Goal: Transaction & Acquisition: Purchase product/service

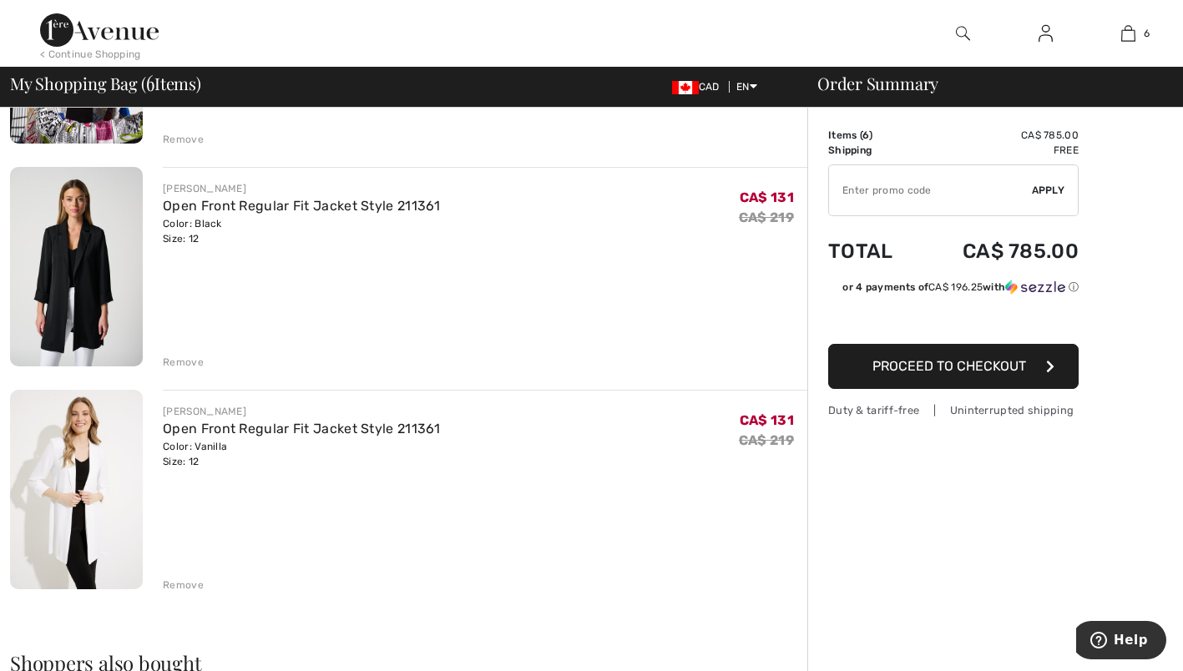
scroll to position [985, 0]
click at [185, 359] on div "Remove" at bounding box center [183, 361] width 41 height 15
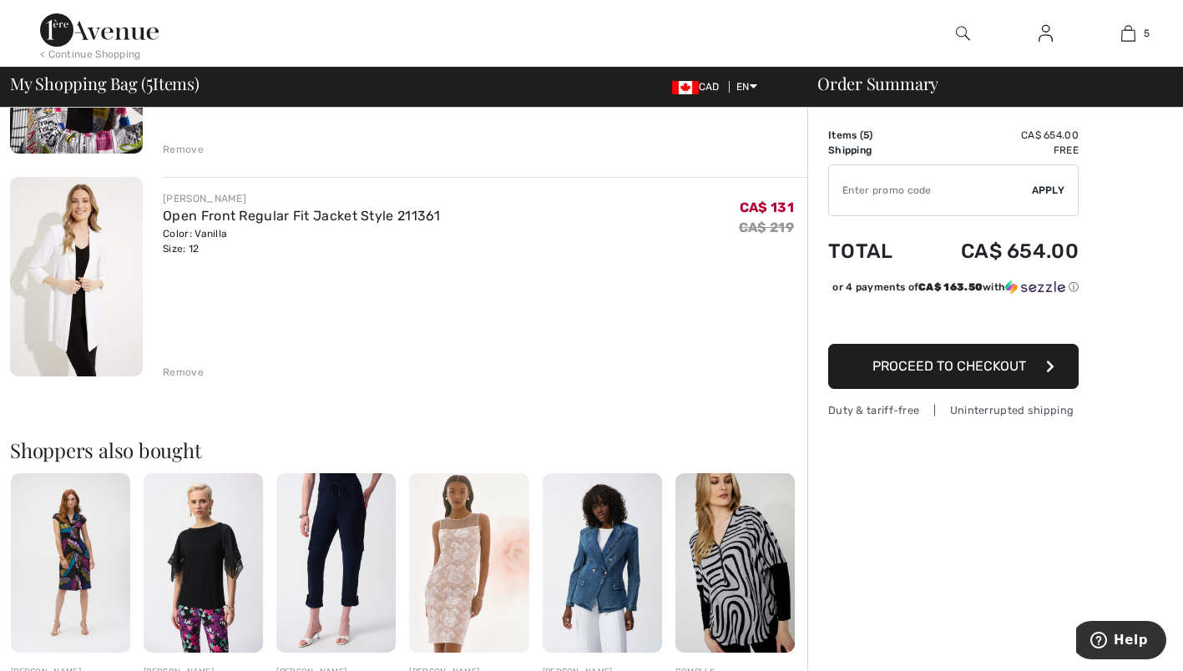
scroll to position [974, 0]
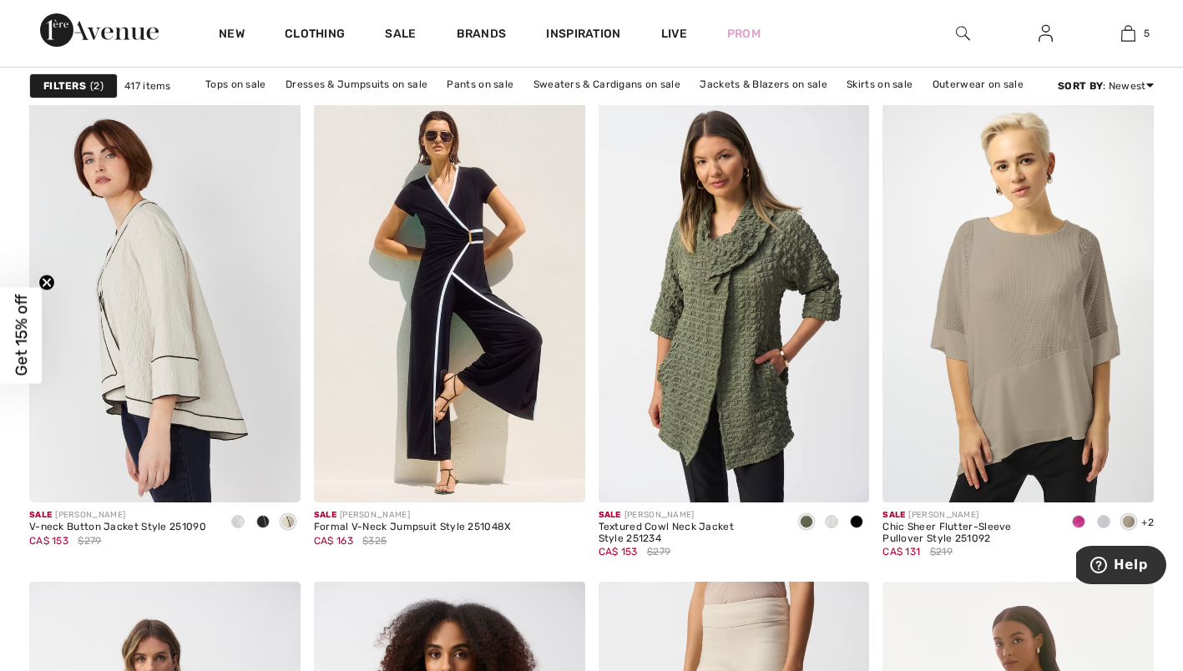
scroll to position [6084, 0]
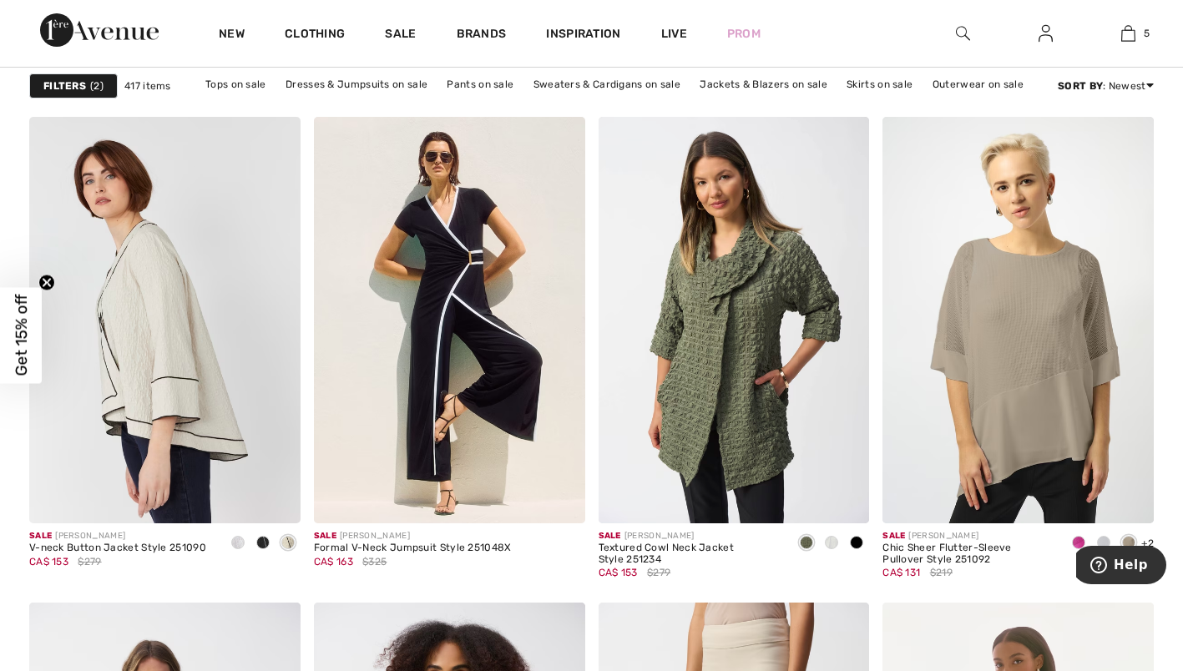
click at [189, 372] on img at bounding box center [164, 320] width 271 height 407
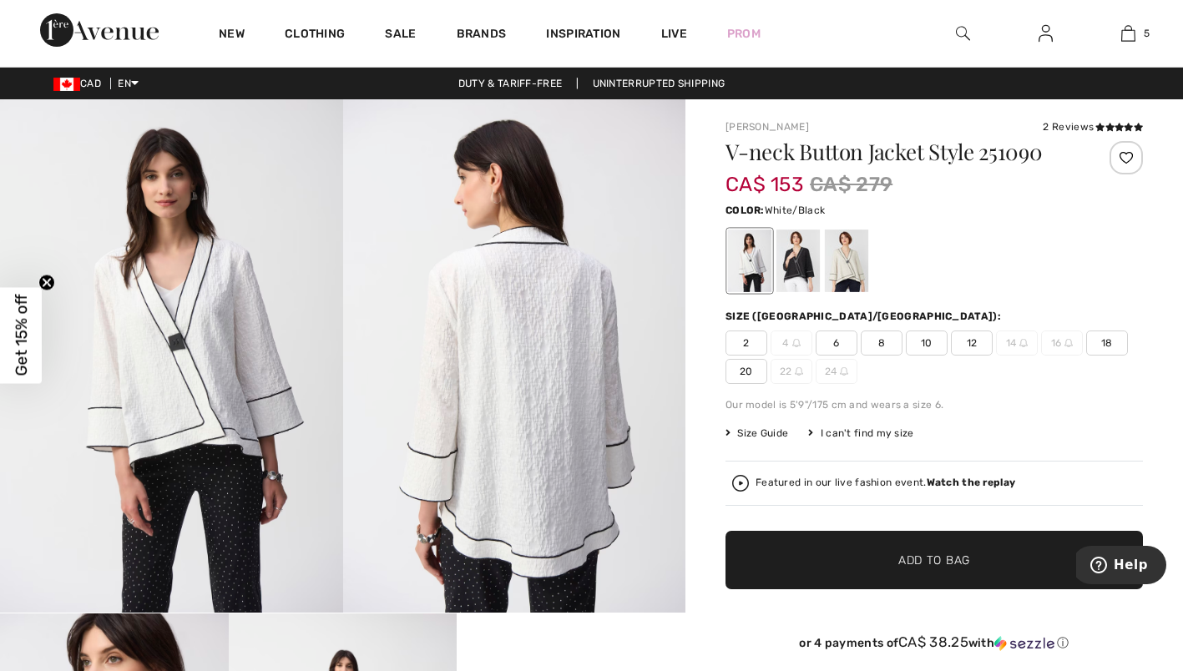
click at [973, 345] on span "12" at bounding box center [972, 343] width 42 height 25
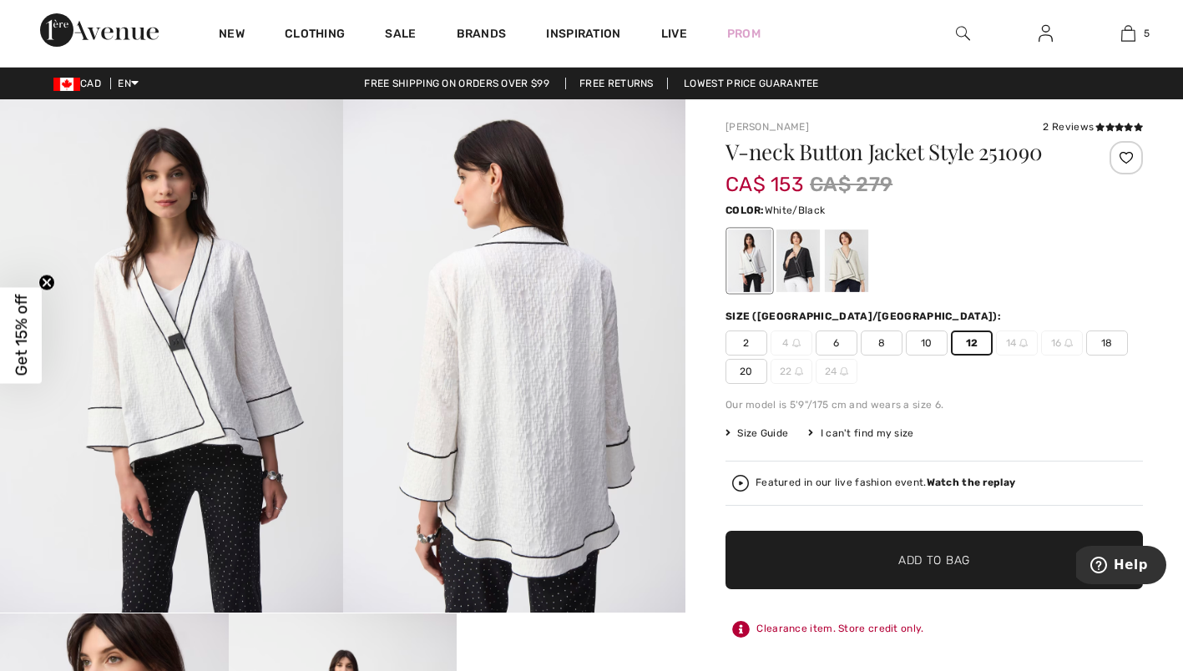
click at [916, 549] on span "✔ Added to Bag Add to Bag" at bounding box center [934, 560] width 417 height 58
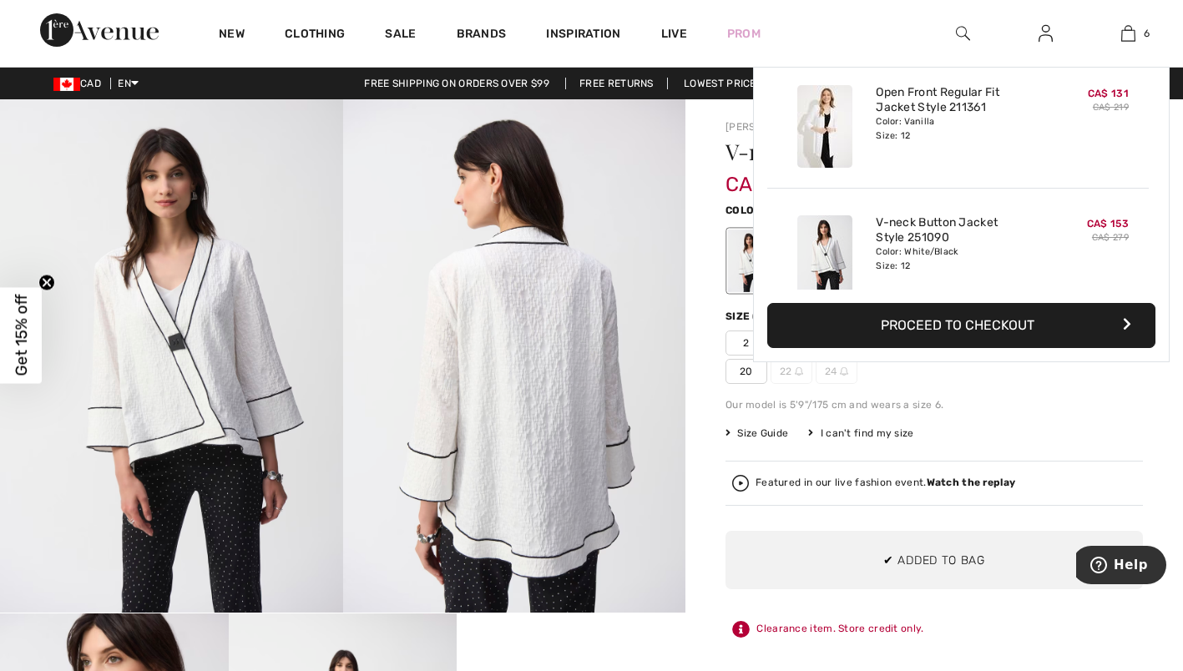
scroll to position [573, 0]
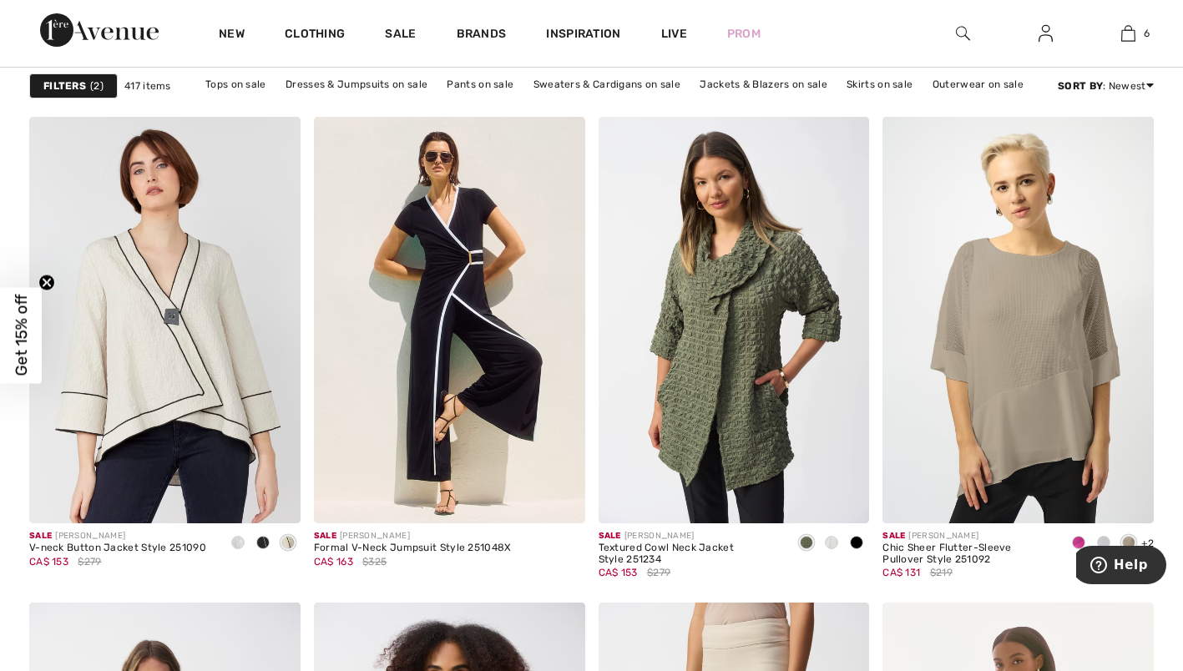
click at [772, 374] on img at bounding box center [734, 320] width 271 height 407
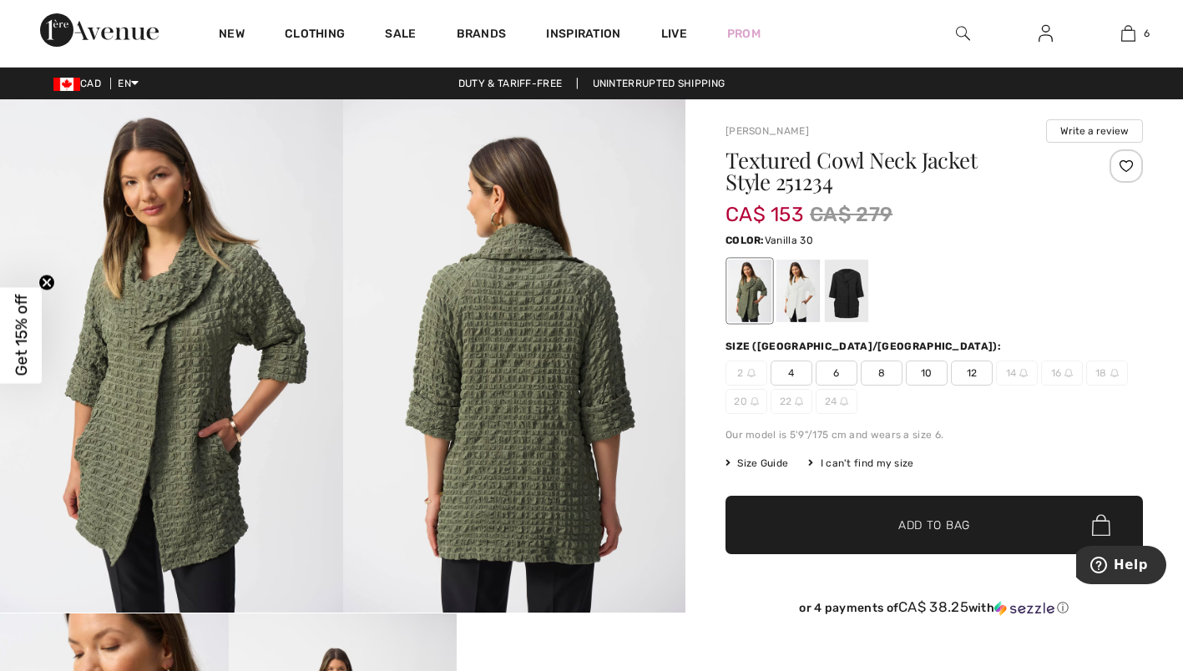
click at [800, 301] on div at bounding box center [797, 291] width 43 height 63
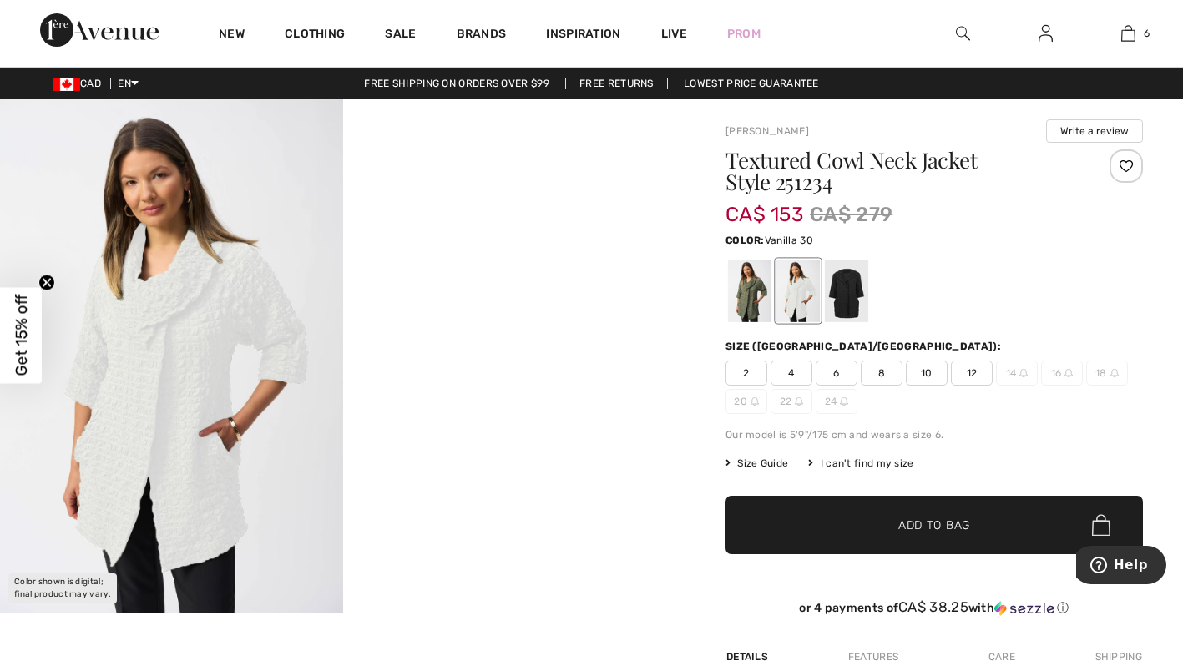
click at [973, 370] on span "12" at bounding box center [972, 373] width 42 height 25
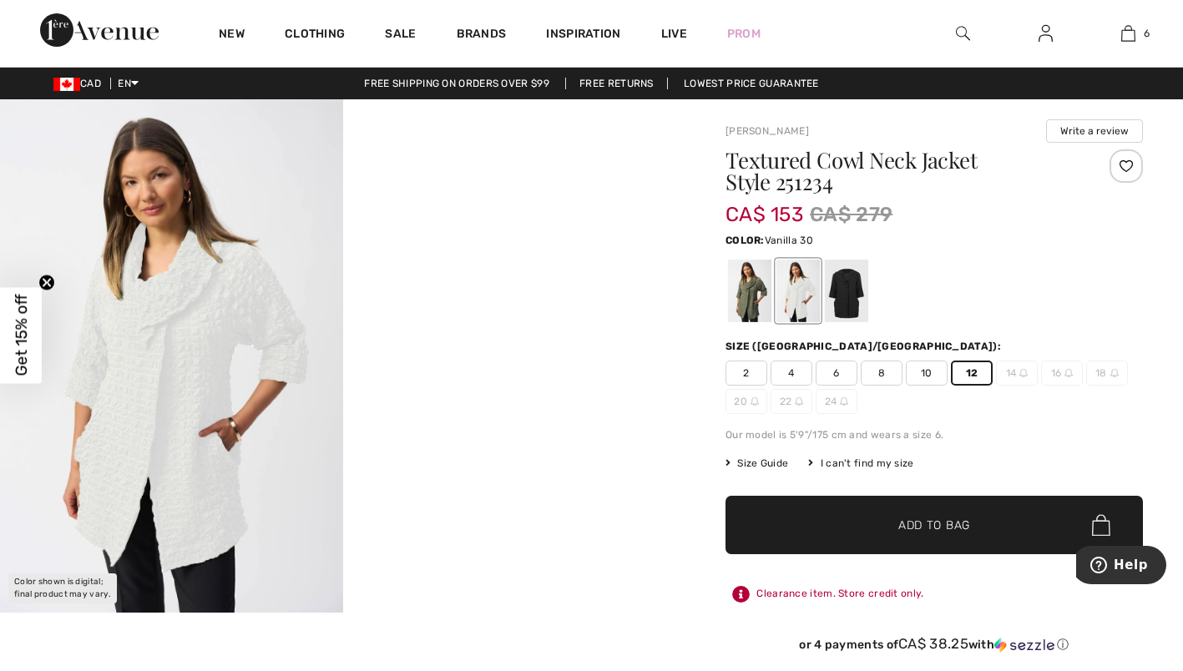
click at [923, 518] on span "Add to Bag" at bounding box center [934, 526] width 72 height 18
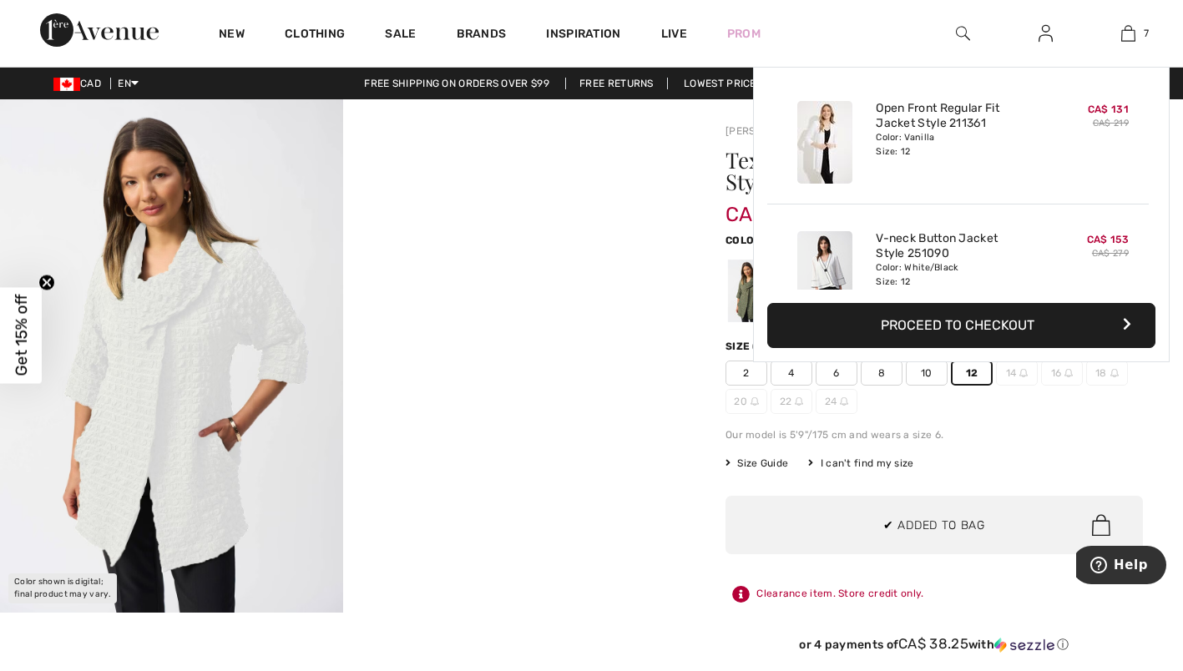
scroll to position [703, 0]
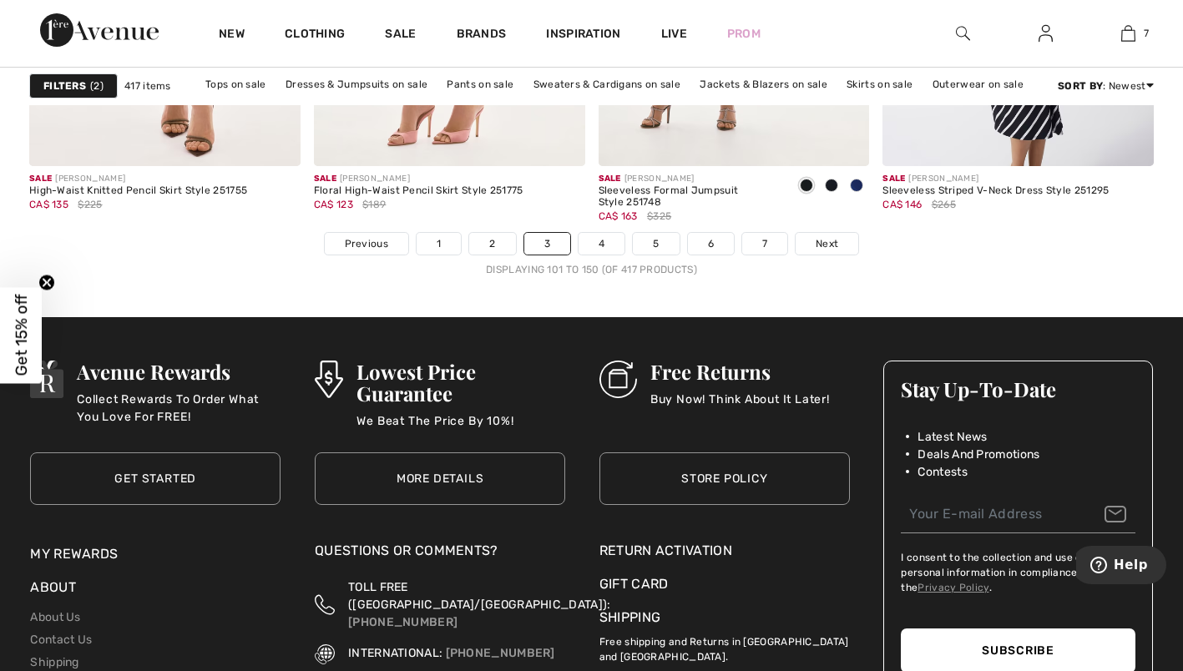
scroll to position [7414, 0]
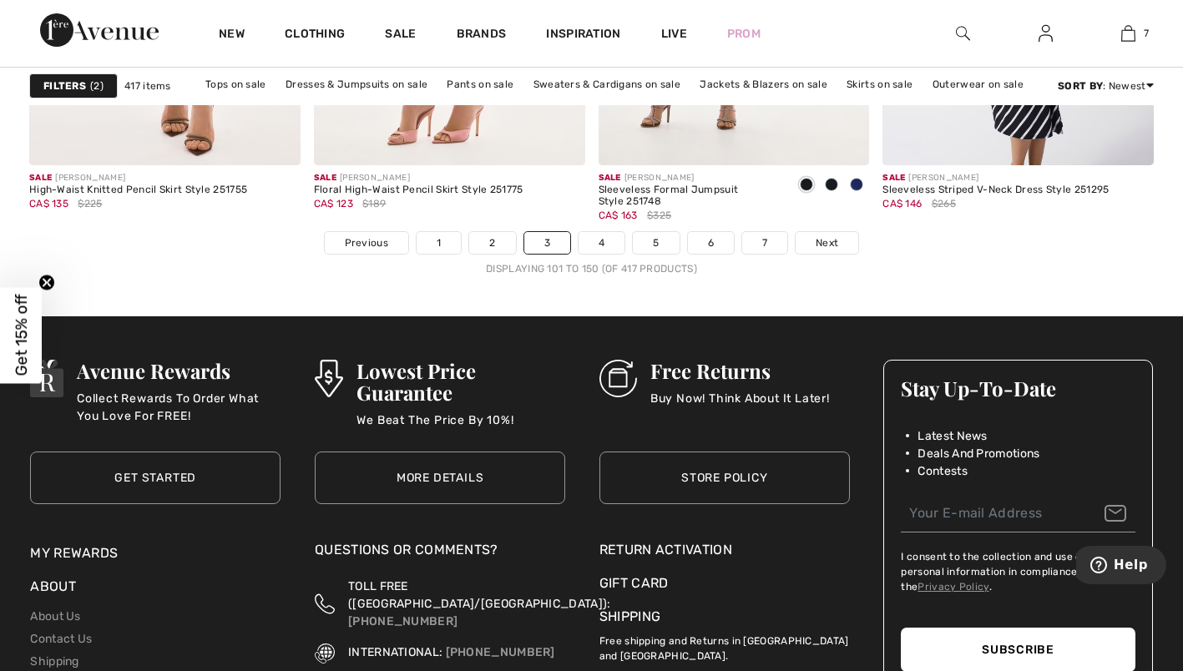
click at [829, 243] on span "Next" at bounding box center [827, 242] width 23 height 15
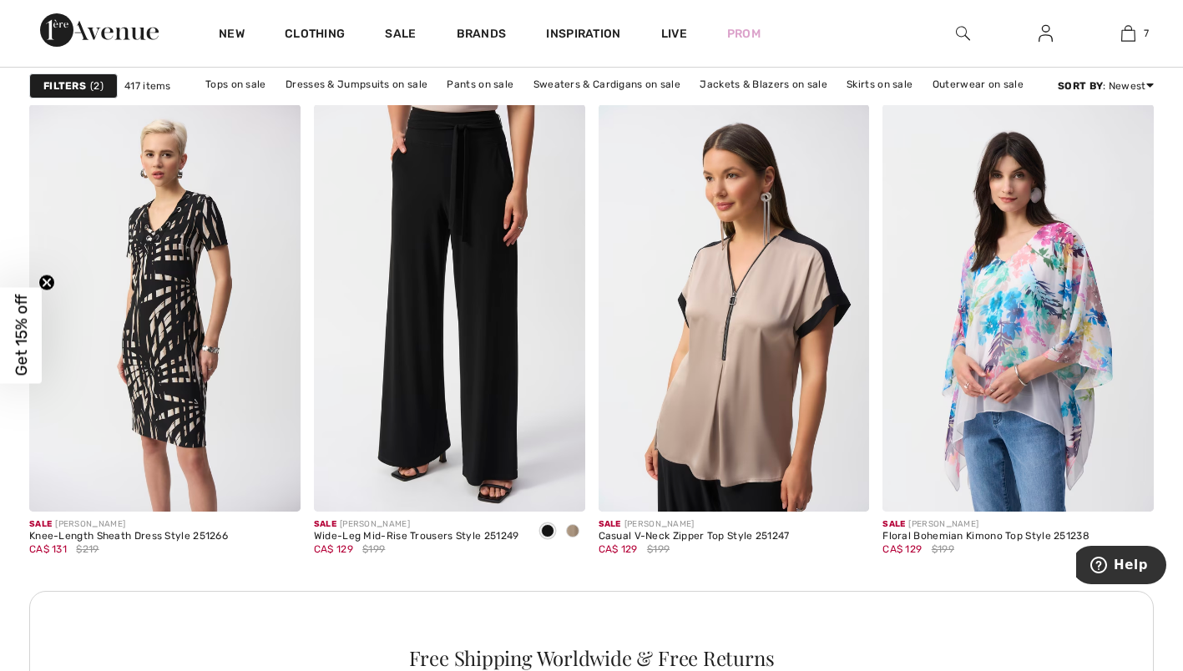
scroll to position [1599, 0]
click at [1044, 371] on img at bounding box center [1017, 308] width 271 height 407
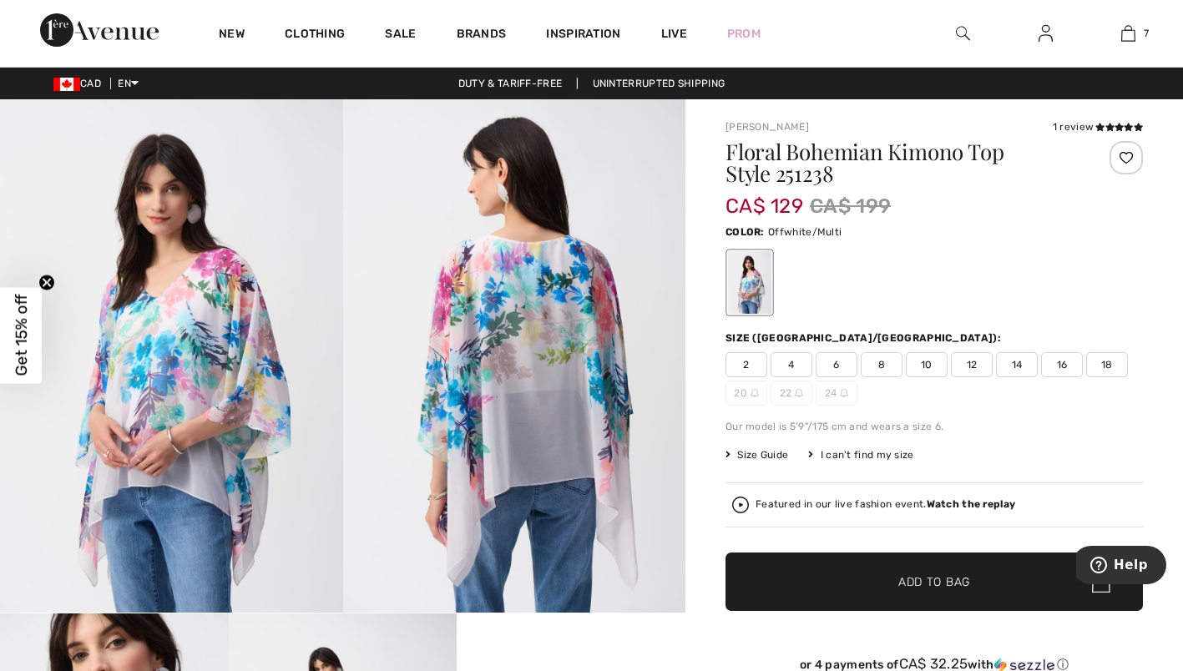
click at [978, 369] on span "12" at bounding box center [972, 364] width 42 height 25
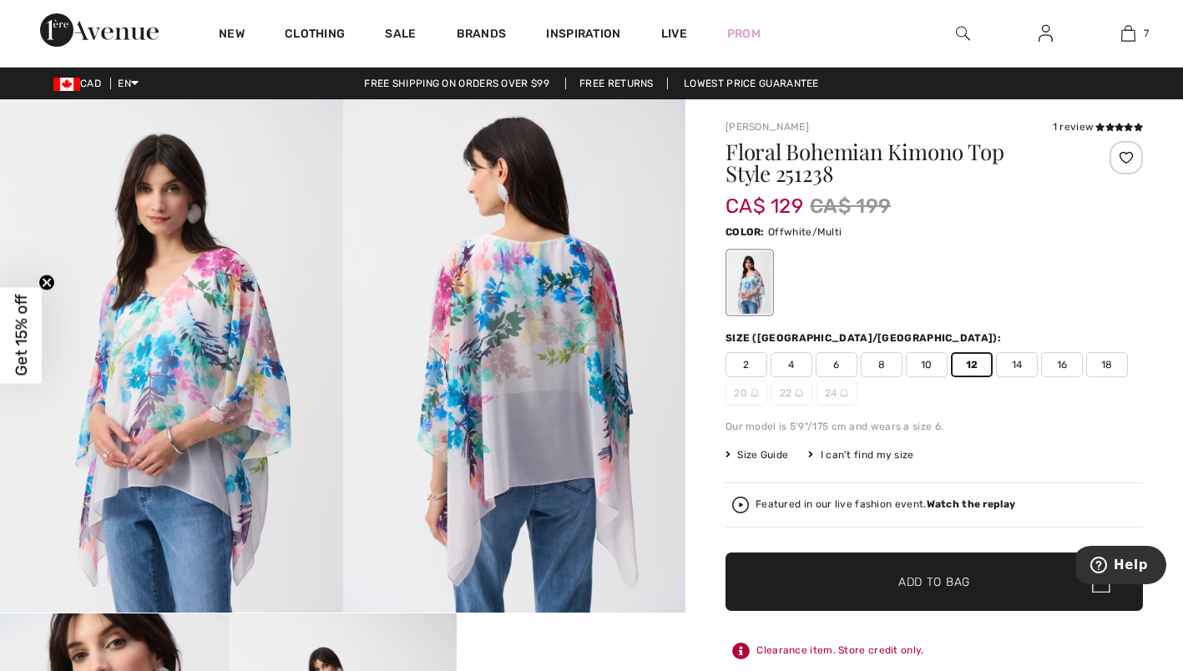
click at [937, 587] on span "Add to Bag" at bounding box center [934, 583] width 72 height 18
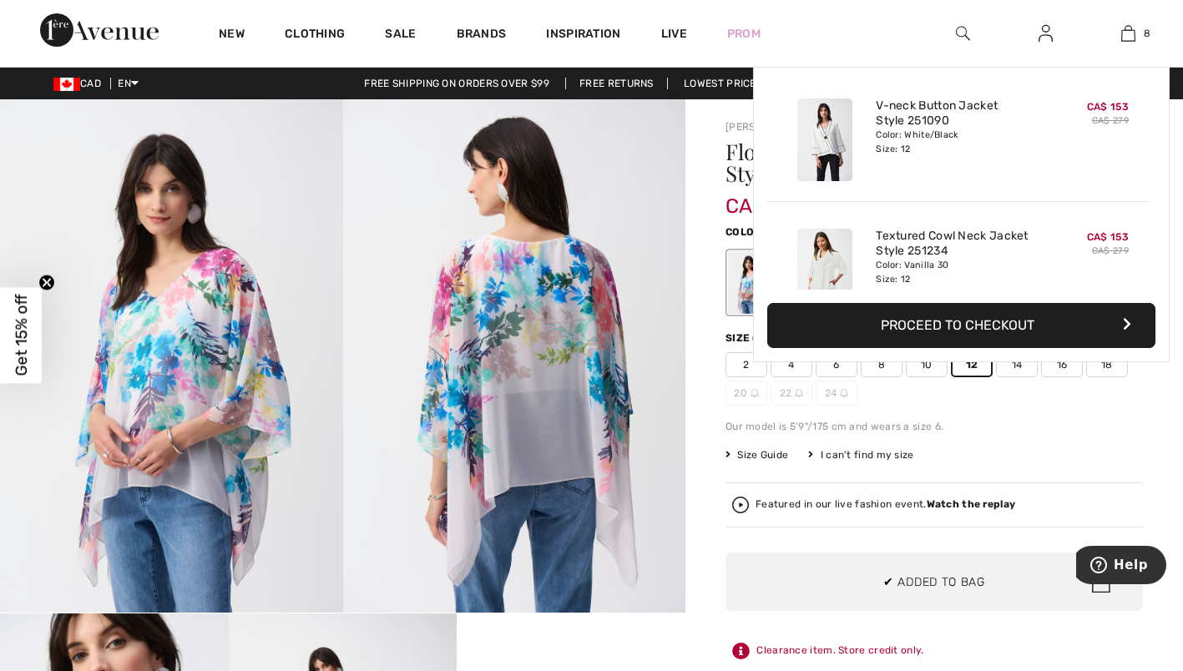
scroll to position [833, 0]
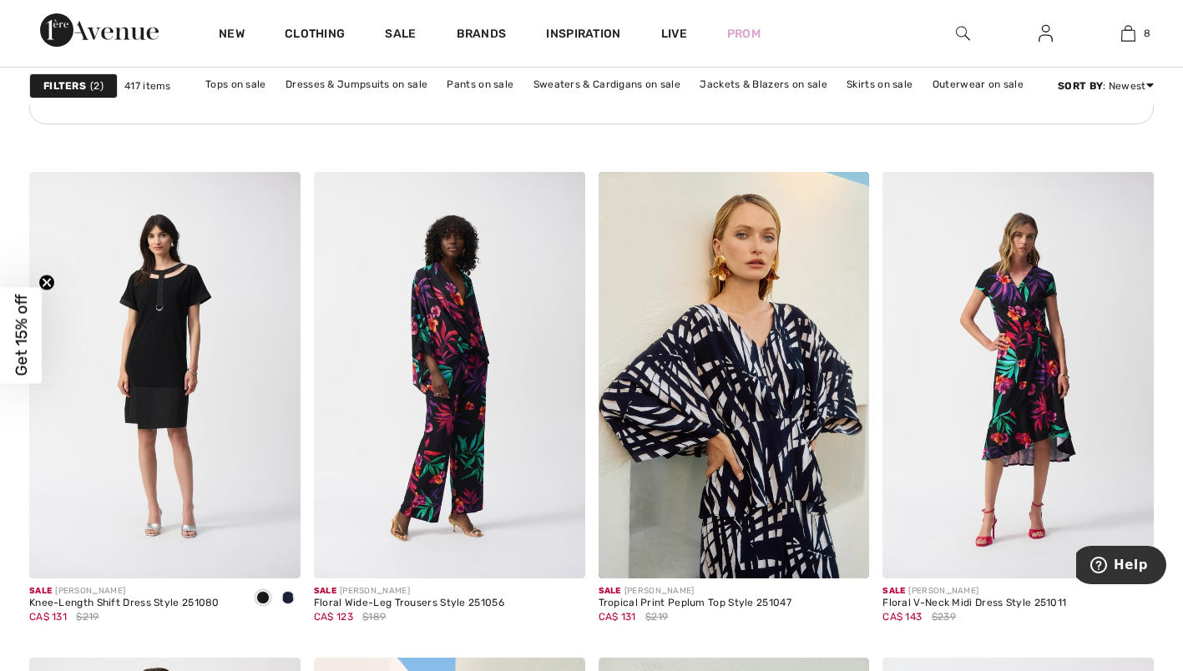
scroll to position [6030, 0]
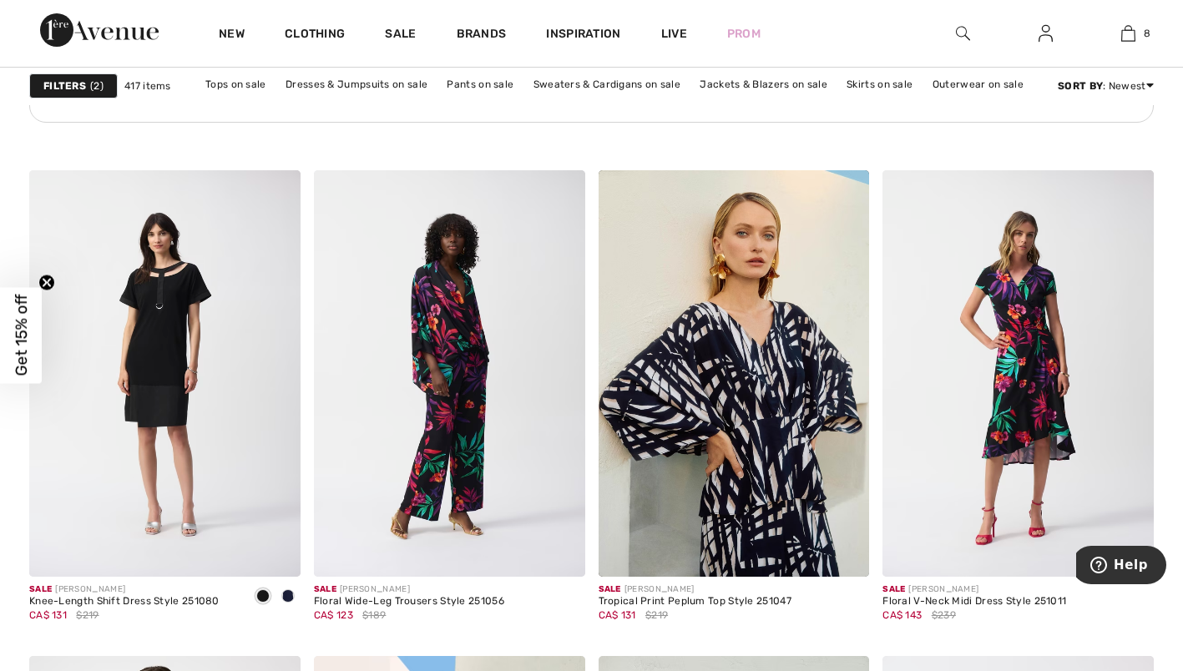
click at [762, 432] on img at bounding box center [734, 373] width 271 height 407
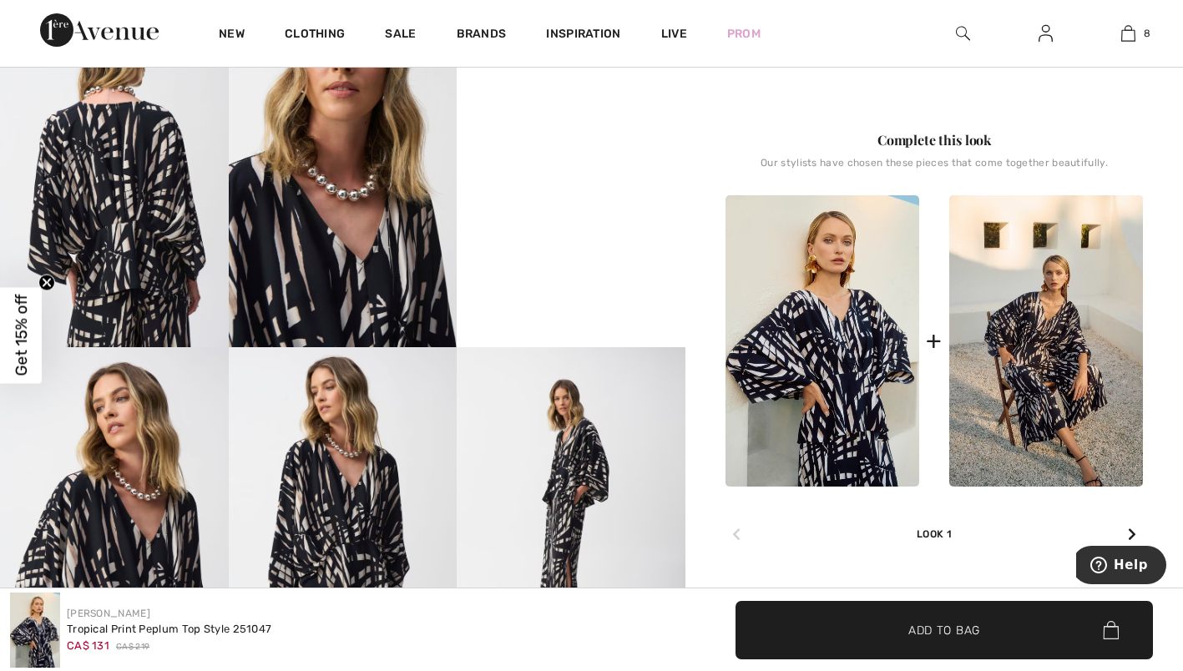
scroll to position [632, 0]
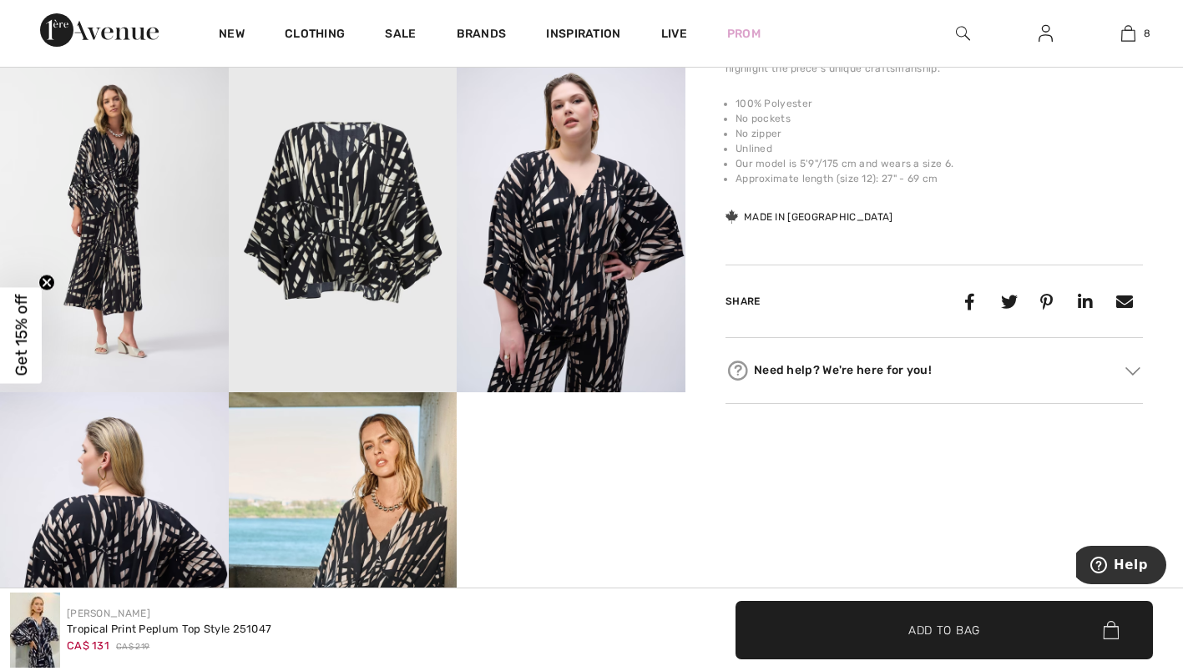
click at [346, 241] on img at bounding box center [343, 221] width 229 height 342
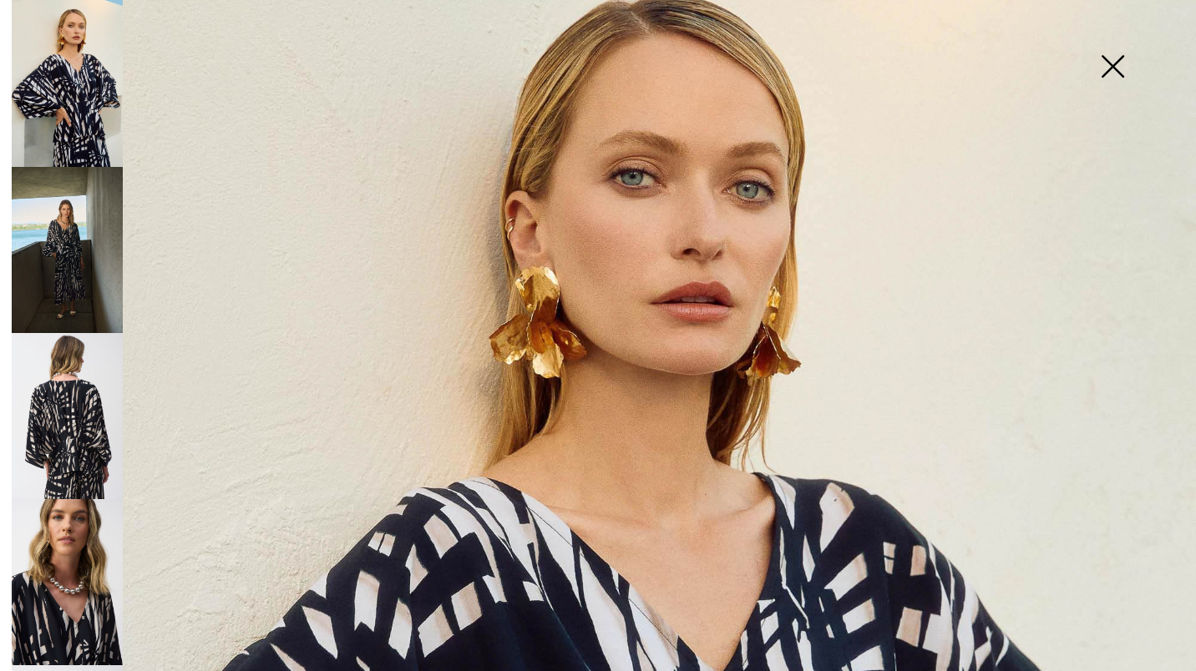
scroll to position [93, 0]
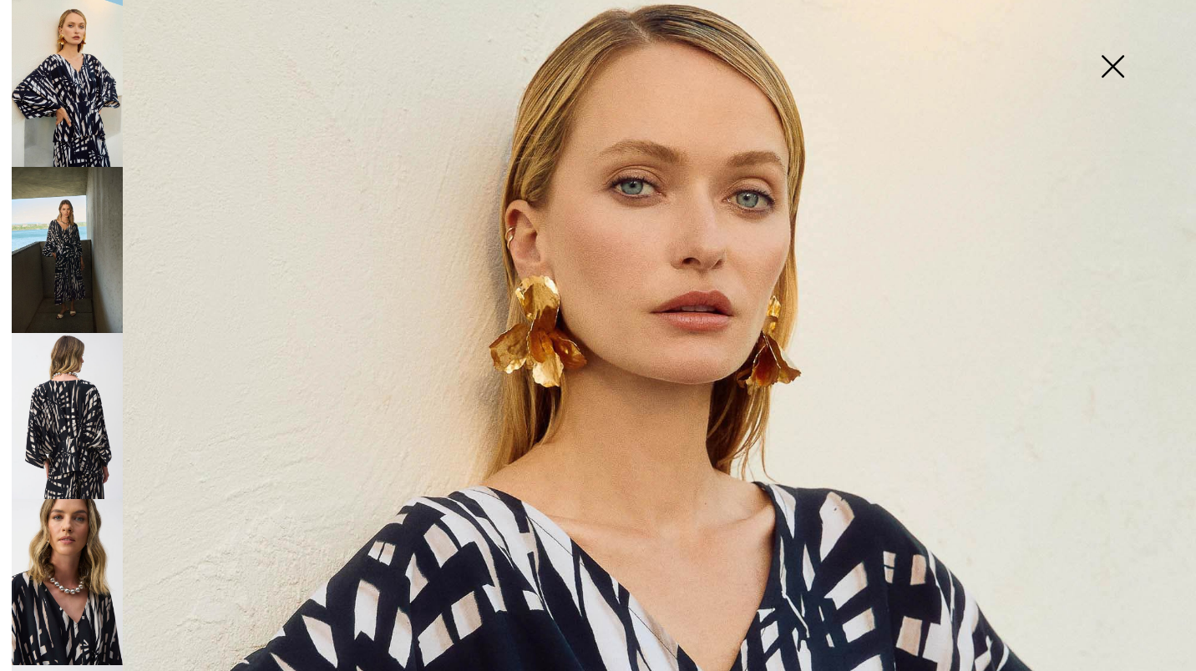
click at [1097, 78] on img at bounding box center [1111, 68] width 83 height 86
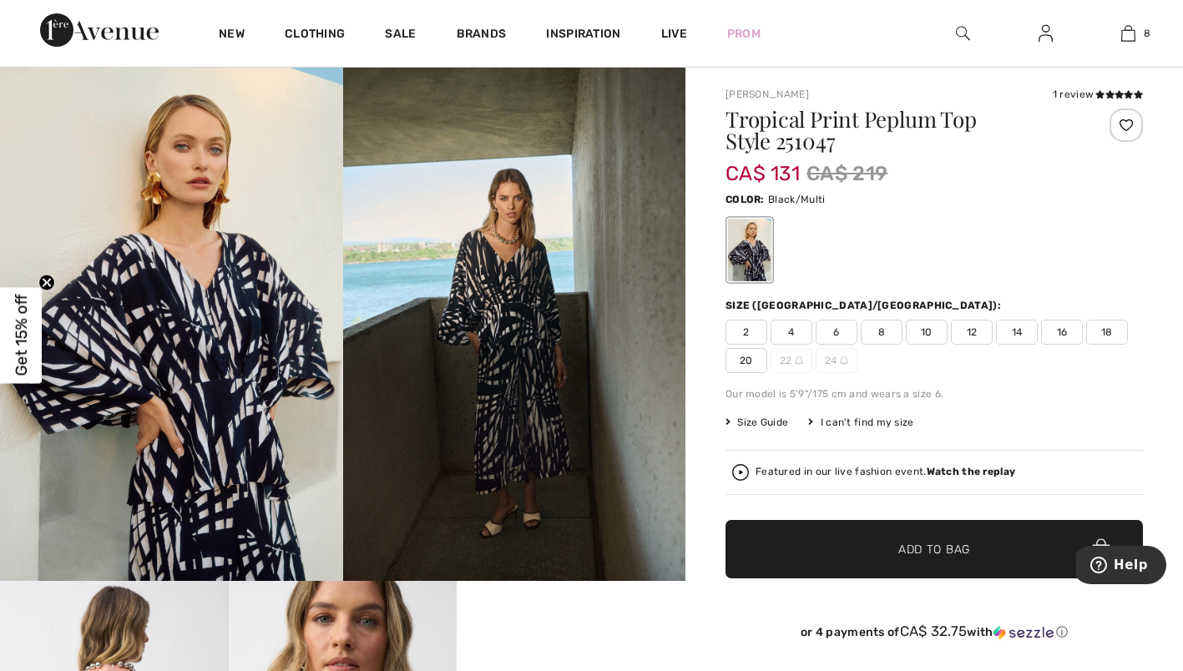
scroll to position [31, 0]
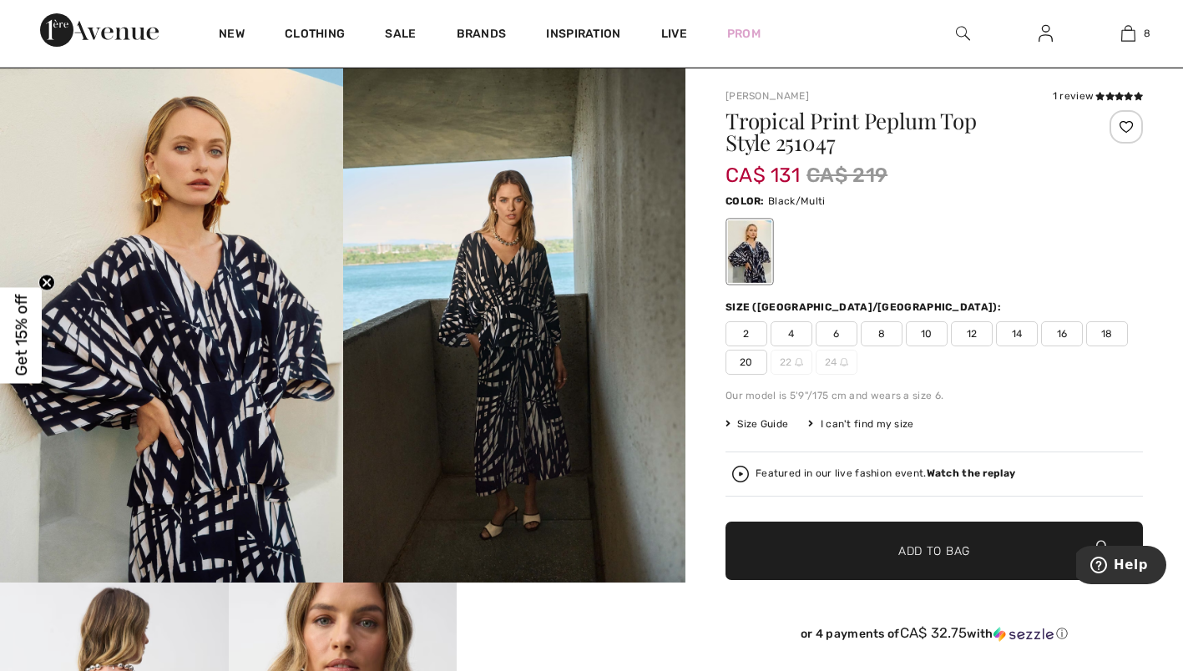
click at [976, 334] on span "12" at bounding box center [972, 333] width 42 height 25
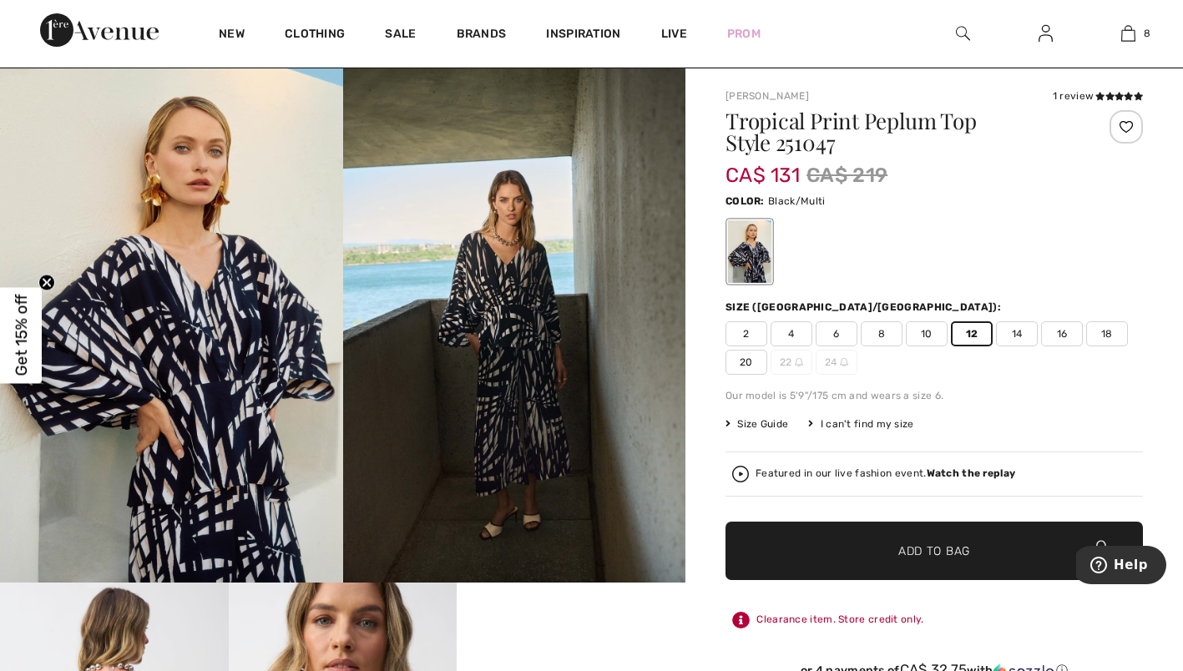
click at [933, 559] on span "✔ Added to Bag Add to Bag" at bounding box center [934, 551] width 417 height 58
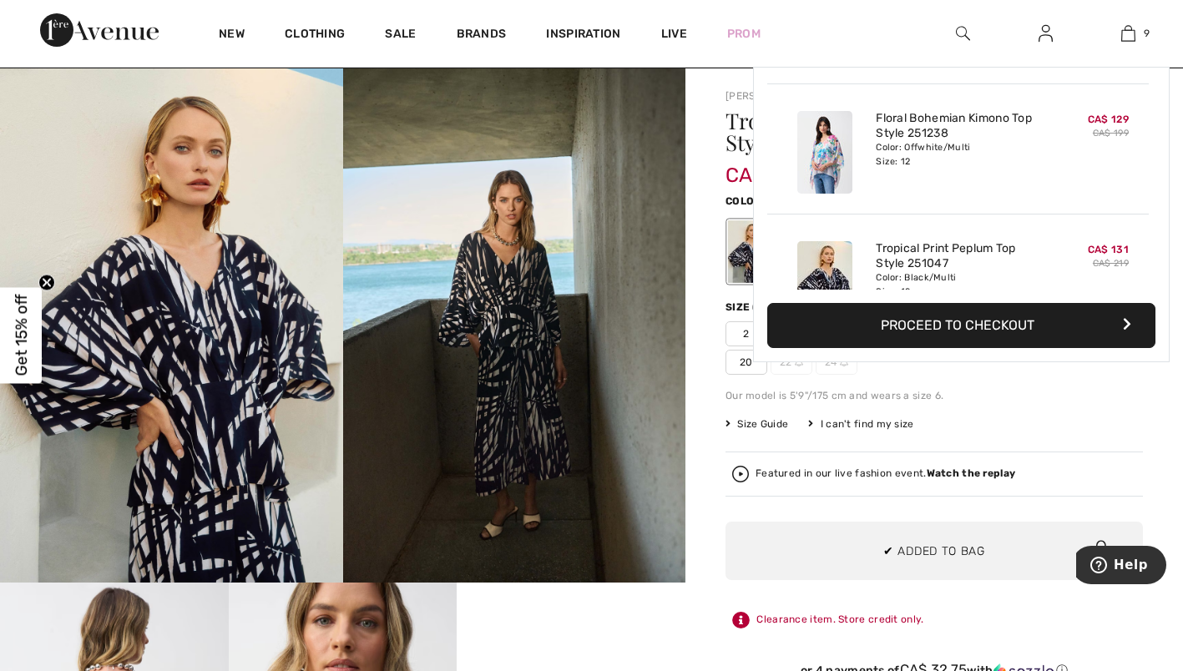
scroll to position [963, 0]
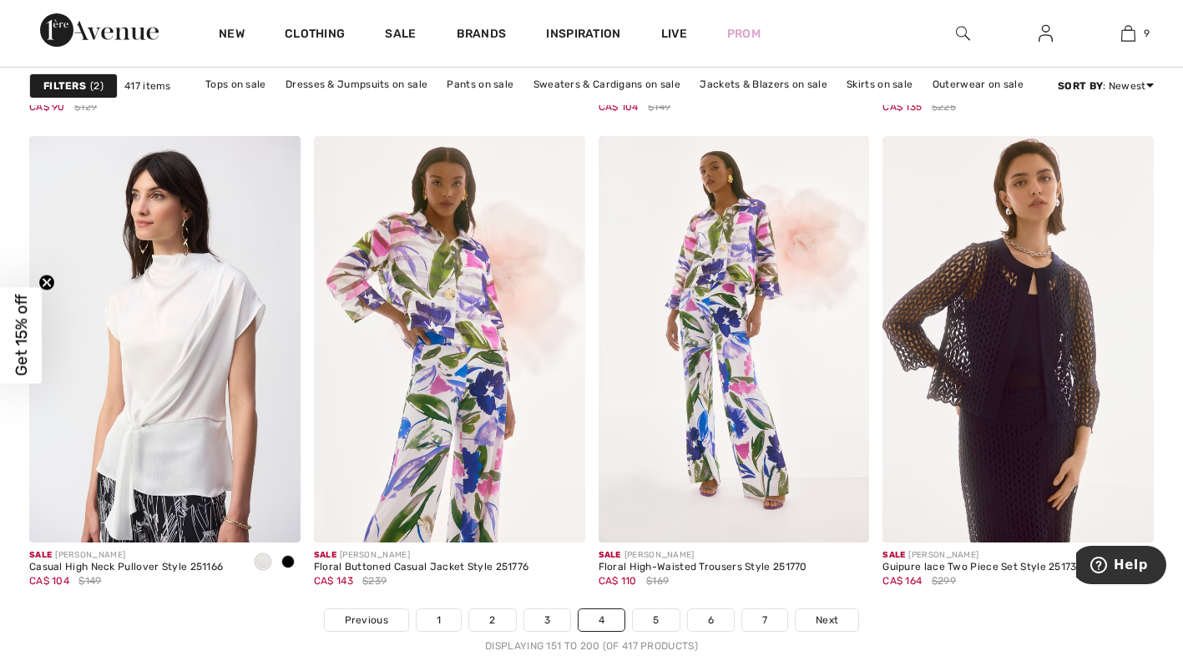
scroll to position [7037, 0]
click at [842, 630] on link "Next" at bounding box center [827, 620] width 63 height 22
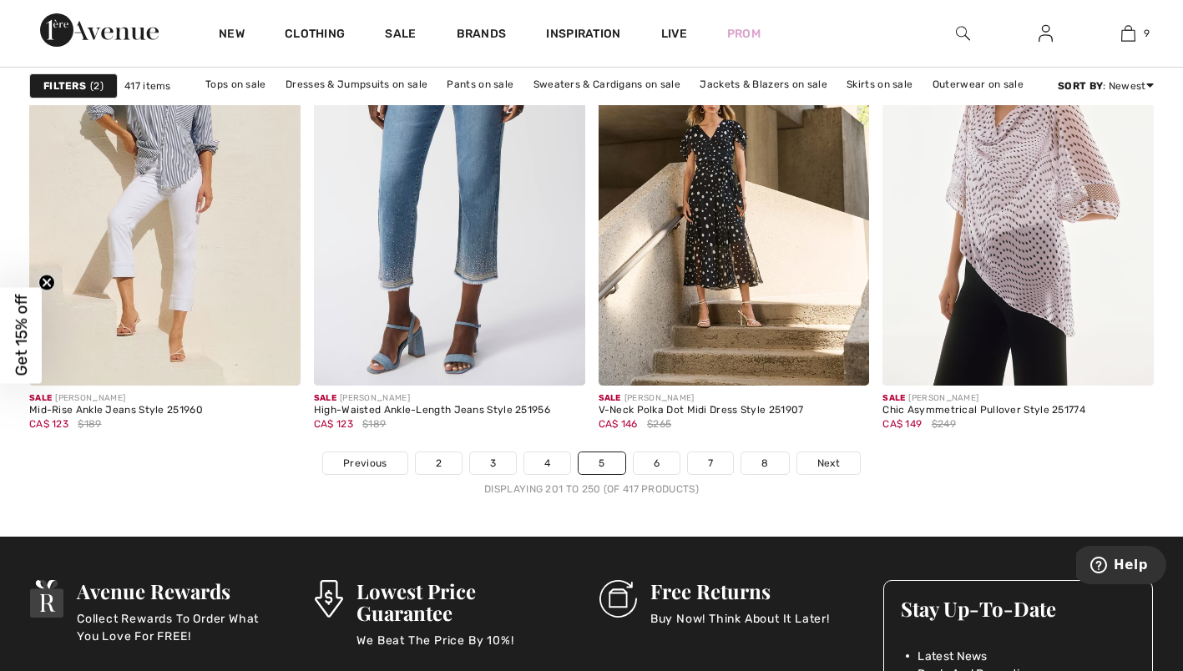
scroll to position [7195, 0]
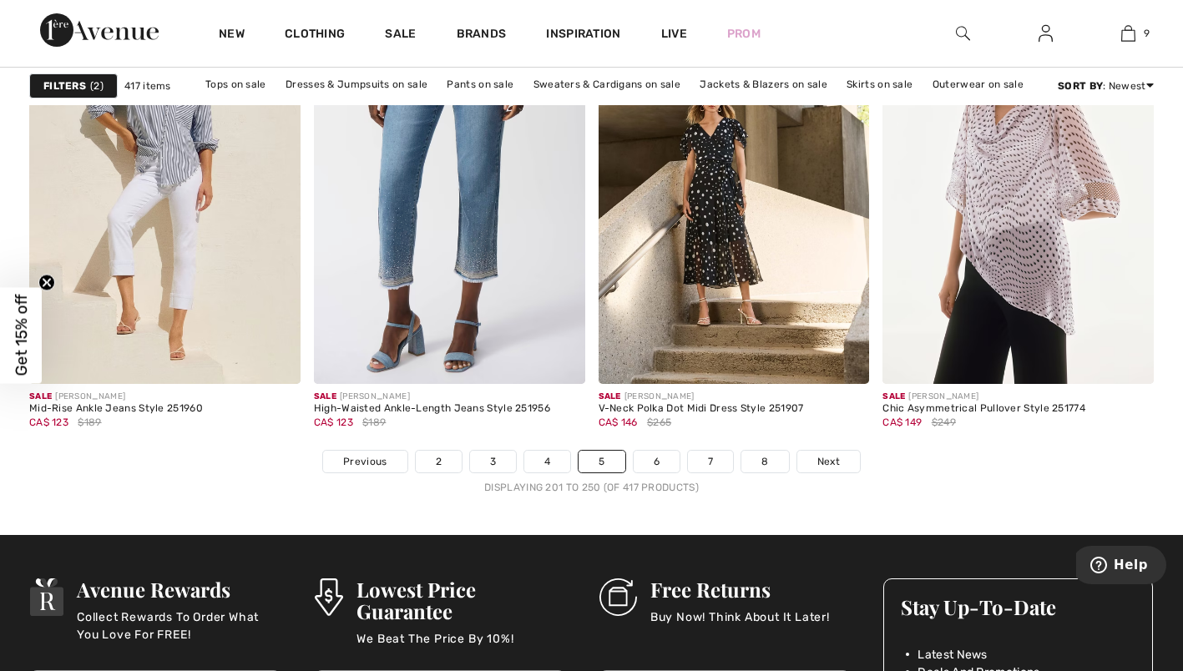
click at [836, 464] on span "Next" at bounding box center [828, 461] width 23 height 15
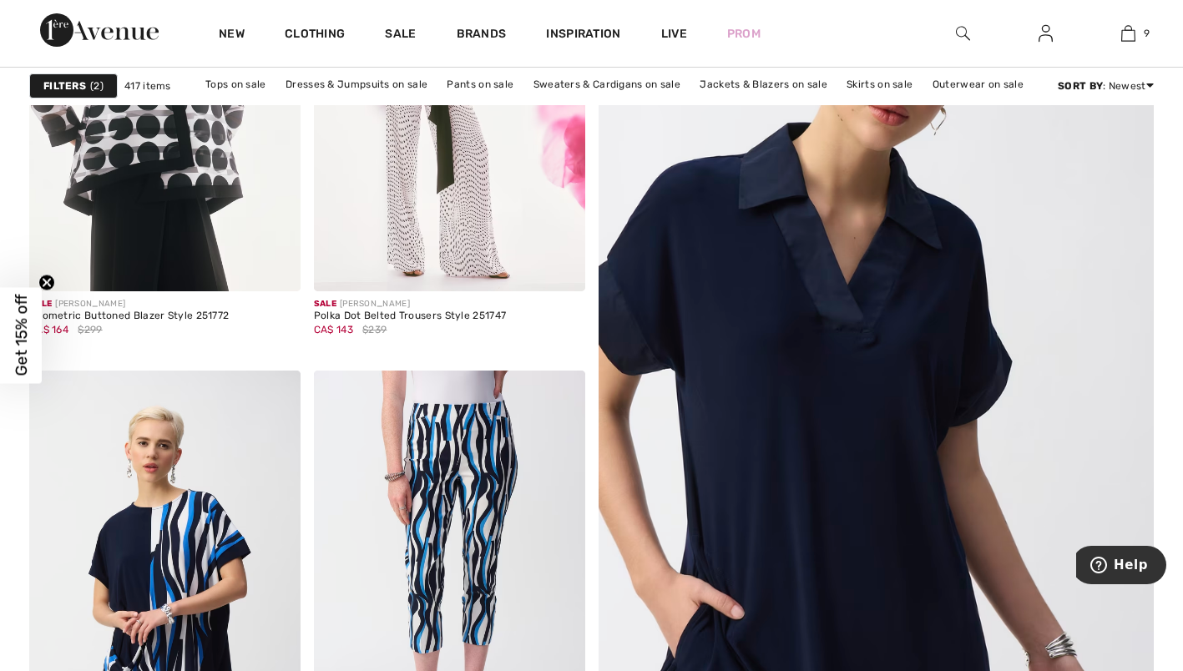
scroll to position [365, 0]
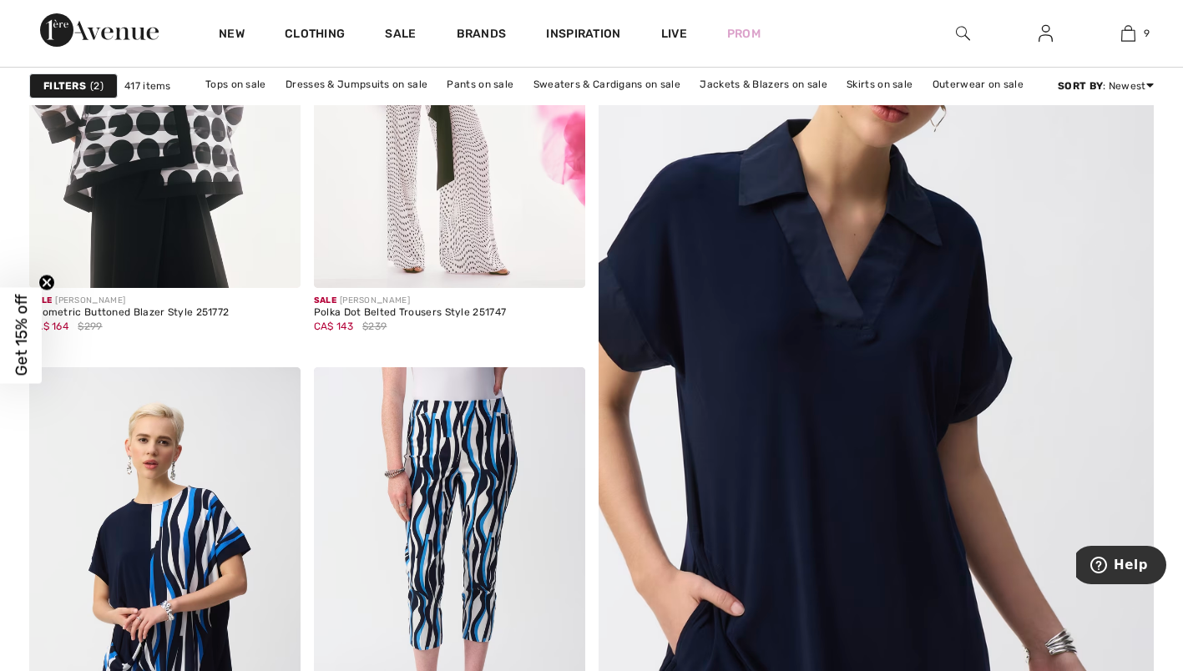
click at [903, 495] on img at bounding box center [876, 381] width 667 height 1000
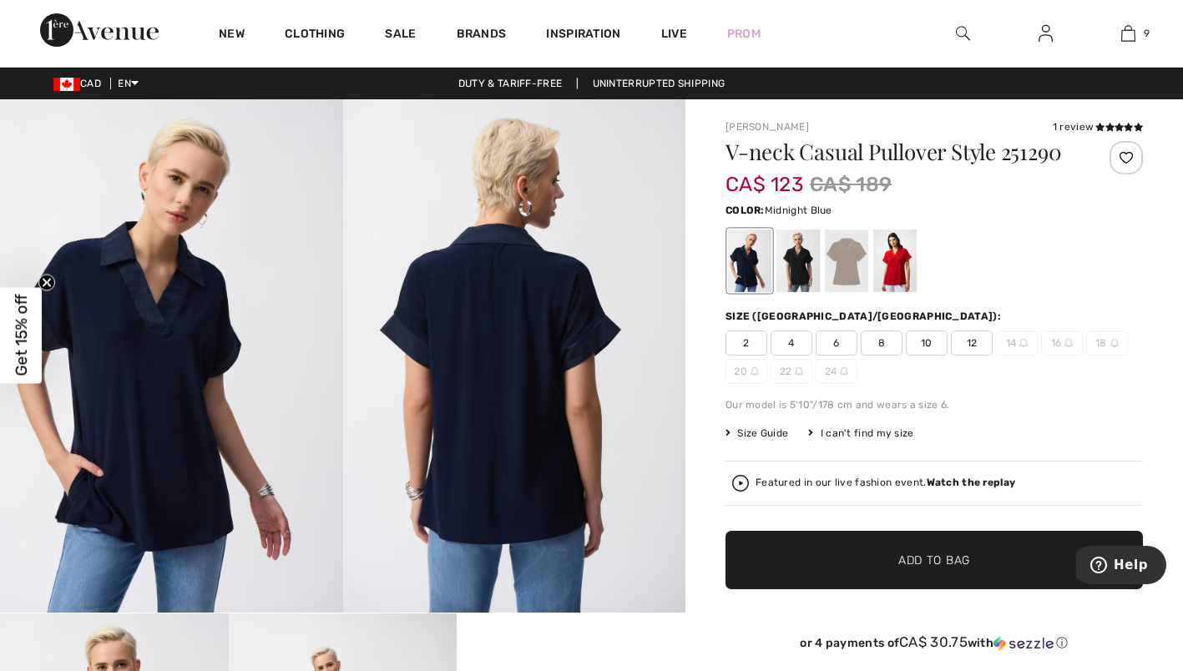
click at [747, 266] on div at bounding box center [749, 261] width 43 height 63
click at [792, 252] on div at bounding box center [797, 261] width 43 height 63
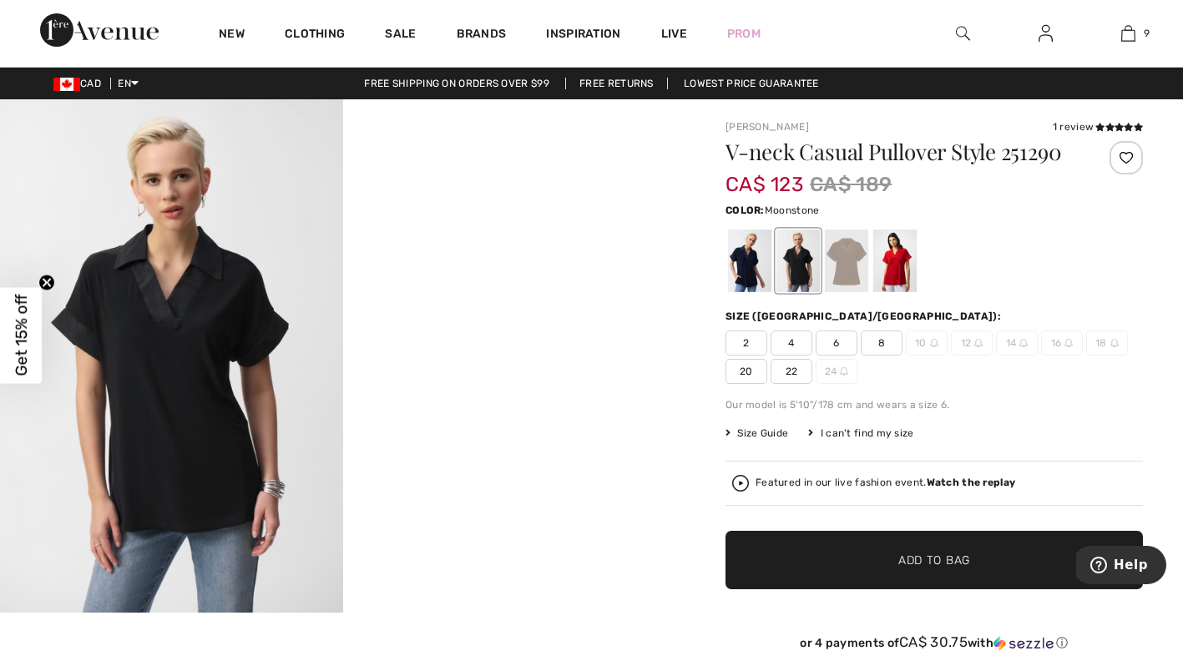
click at [849, 255] on div at bounding box center [846, 261] width 43 height 63
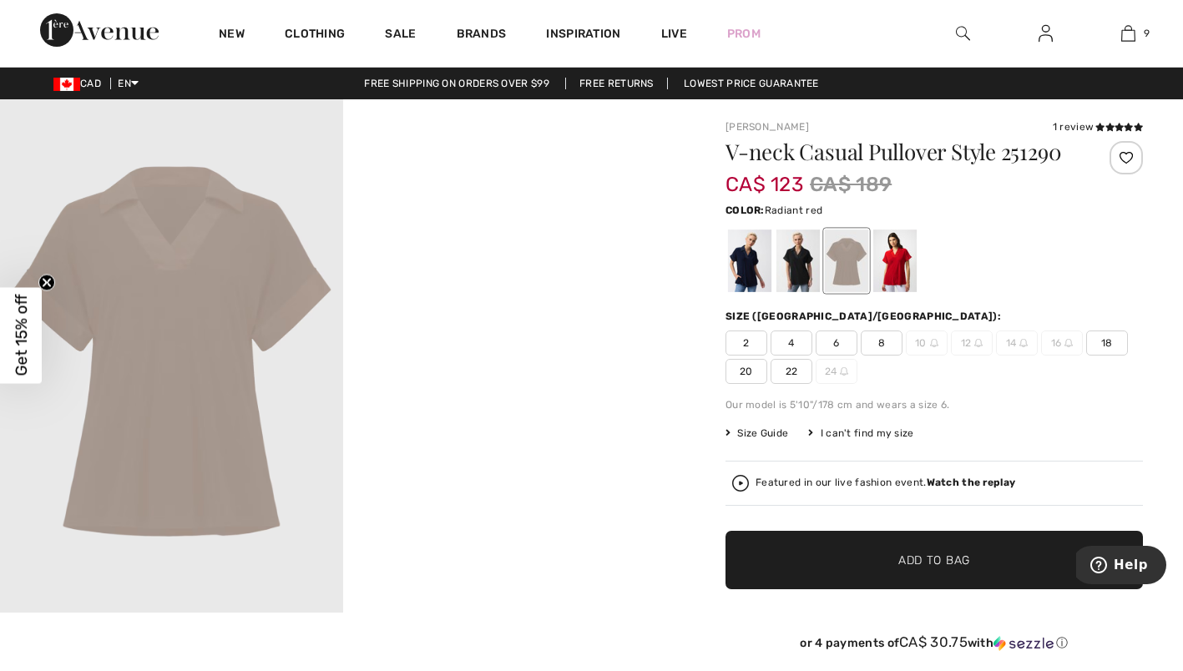
click at [890, 262] on div at bounding box center [894, 261] width 43 height 63
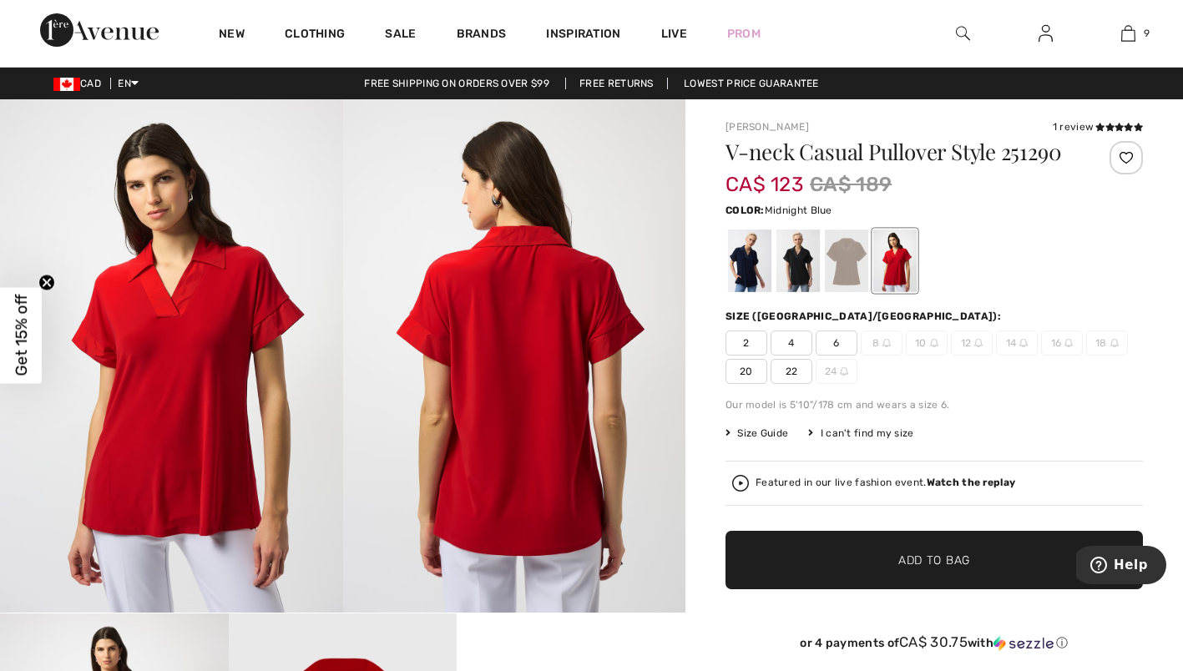
click at [741, 267] on div at bounding box center [749, 261] width 43 height 63
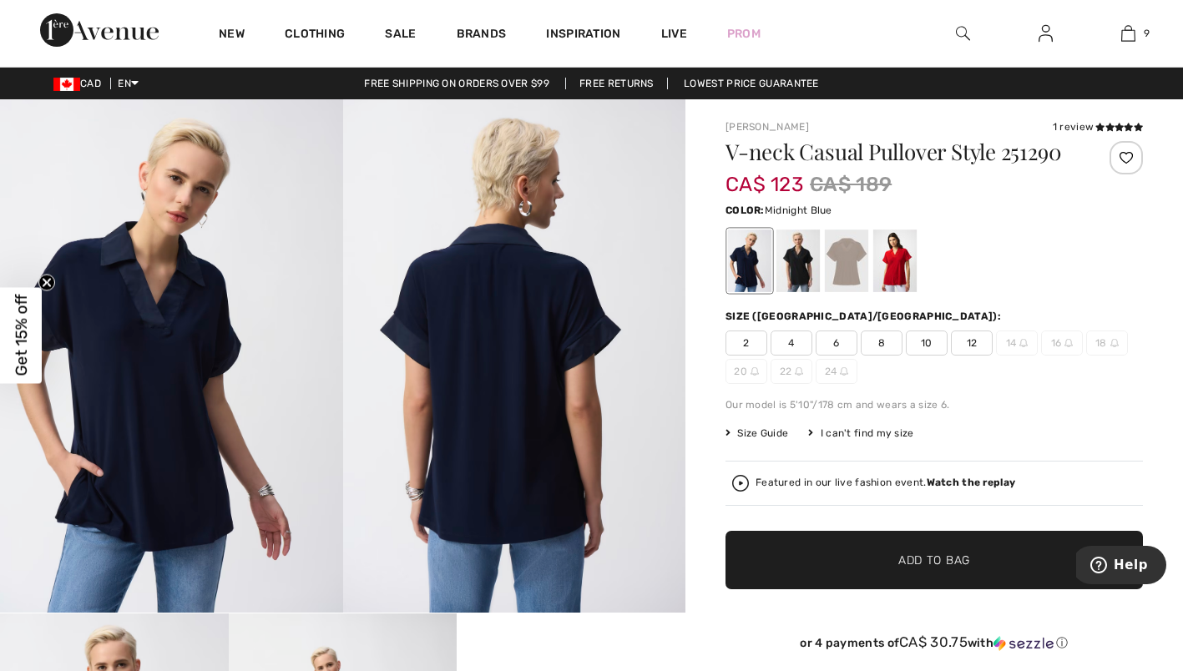
click at [972, 338] on span "12" at bounding box center [972, 343] width 42 height 25
click at [925, 560] on span "Add to Bag" at bounding box center [934, 561] width 72 height 18
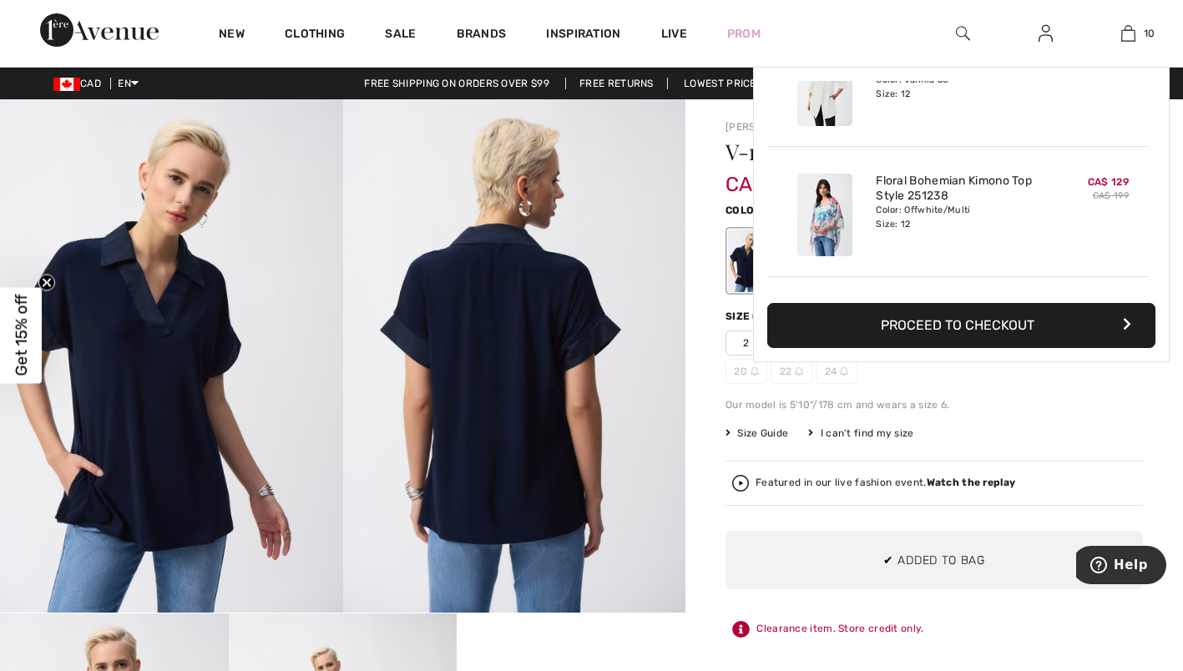
scroll to position [1094, 0]
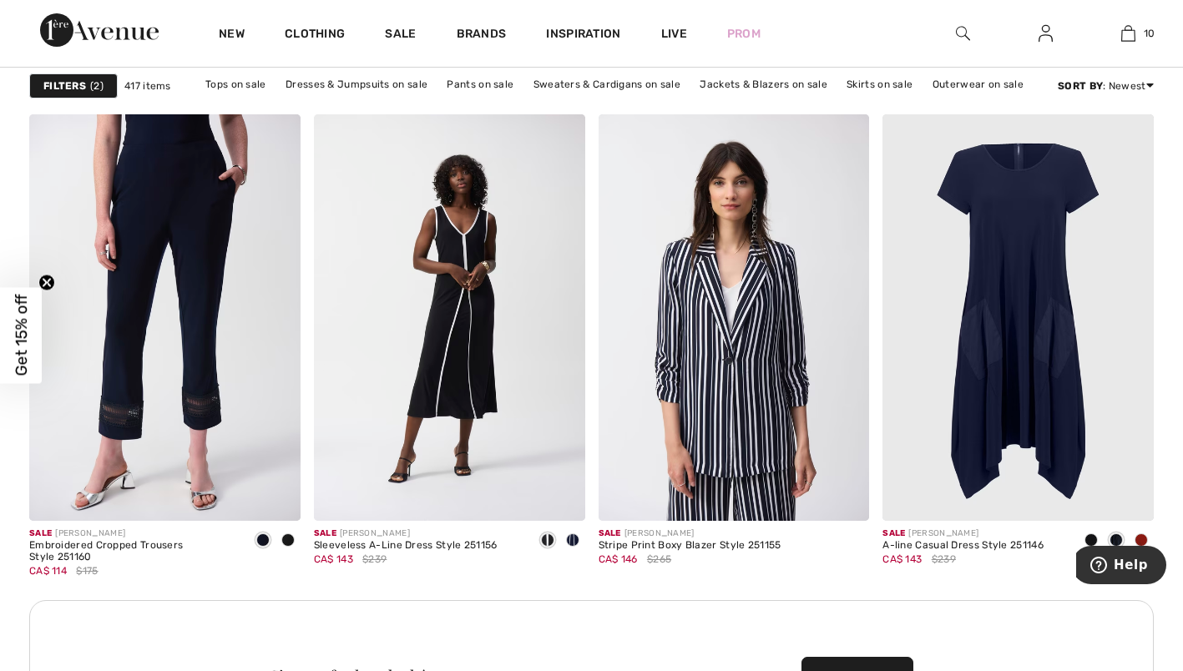
scroll to position [3236, 0]
click at [1042, 355] on img at bounding box center [1017, 317] width 271 height 407
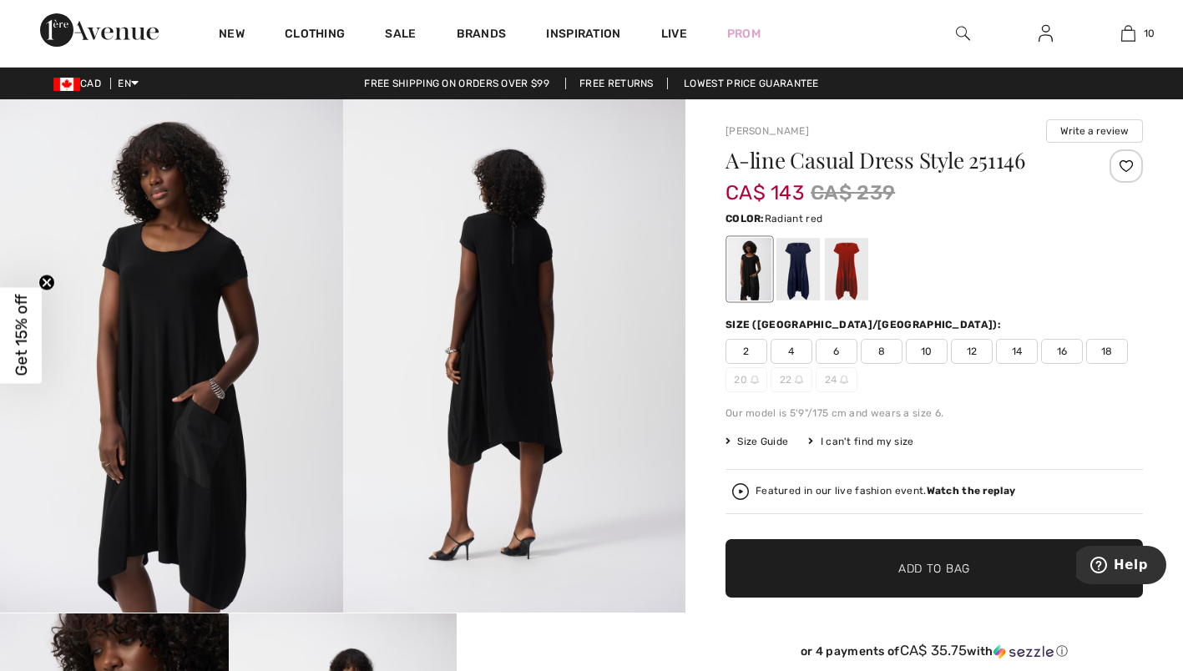
click at [843, 280] on div at bounding box center [846, 269] width 43 height 63
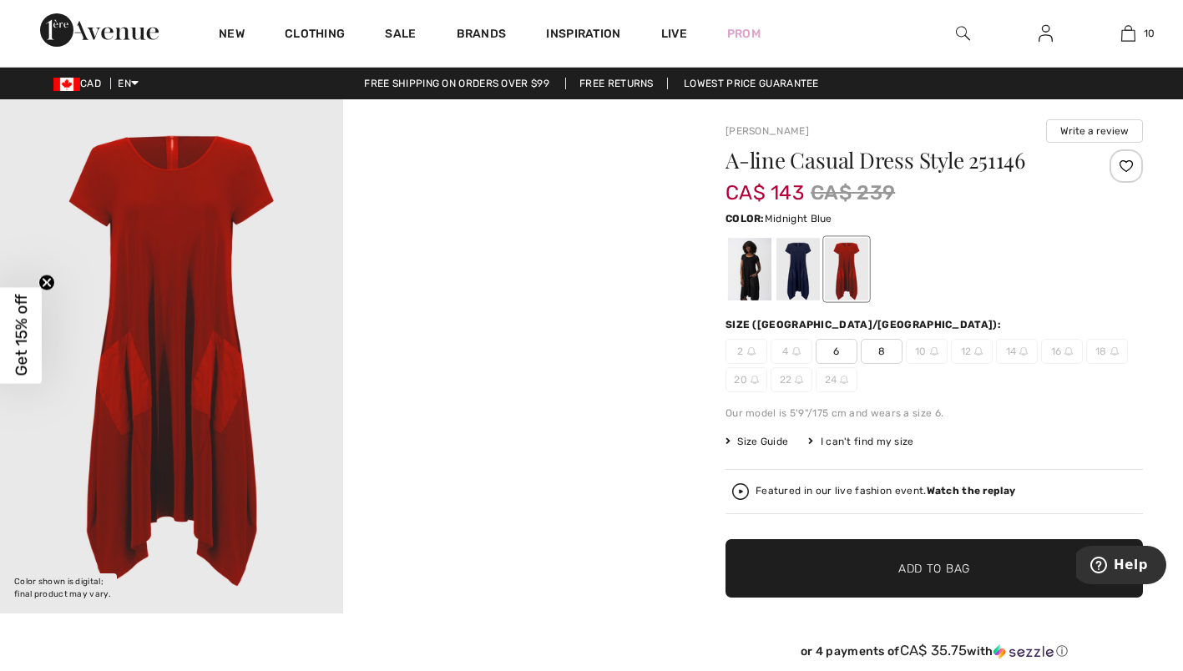
click at [799, 276] on div at bounding box center [797, 269] width 43 height 63
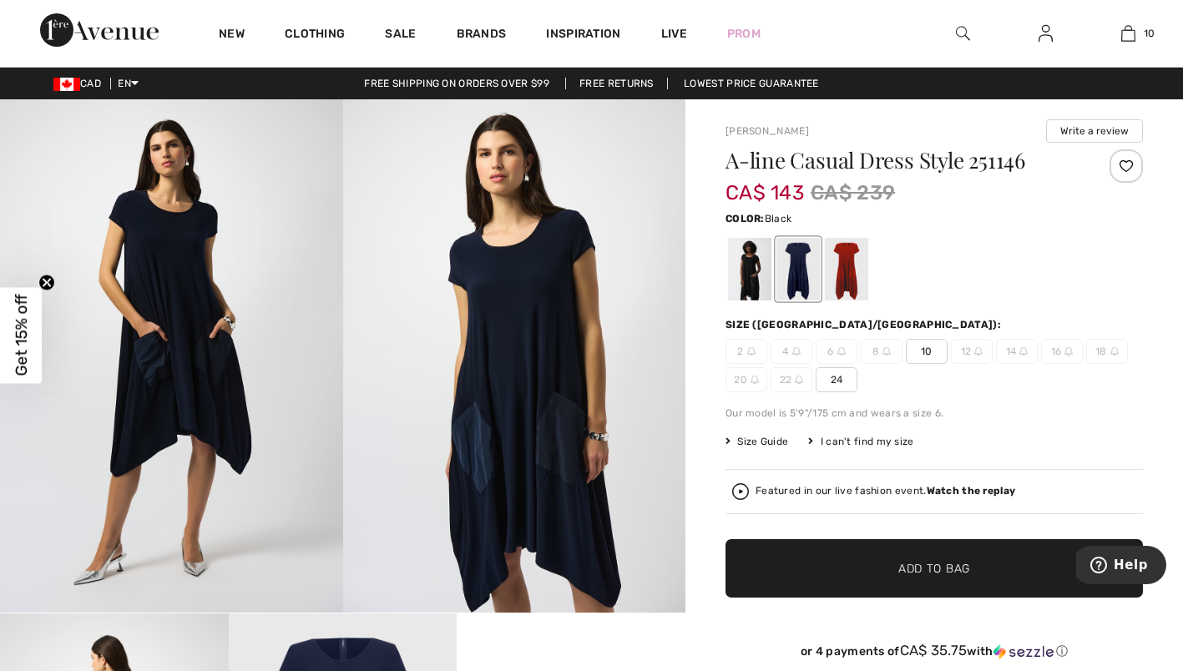
click at [741, 264] on div at bounding box center [749, 269] width 43 height 63
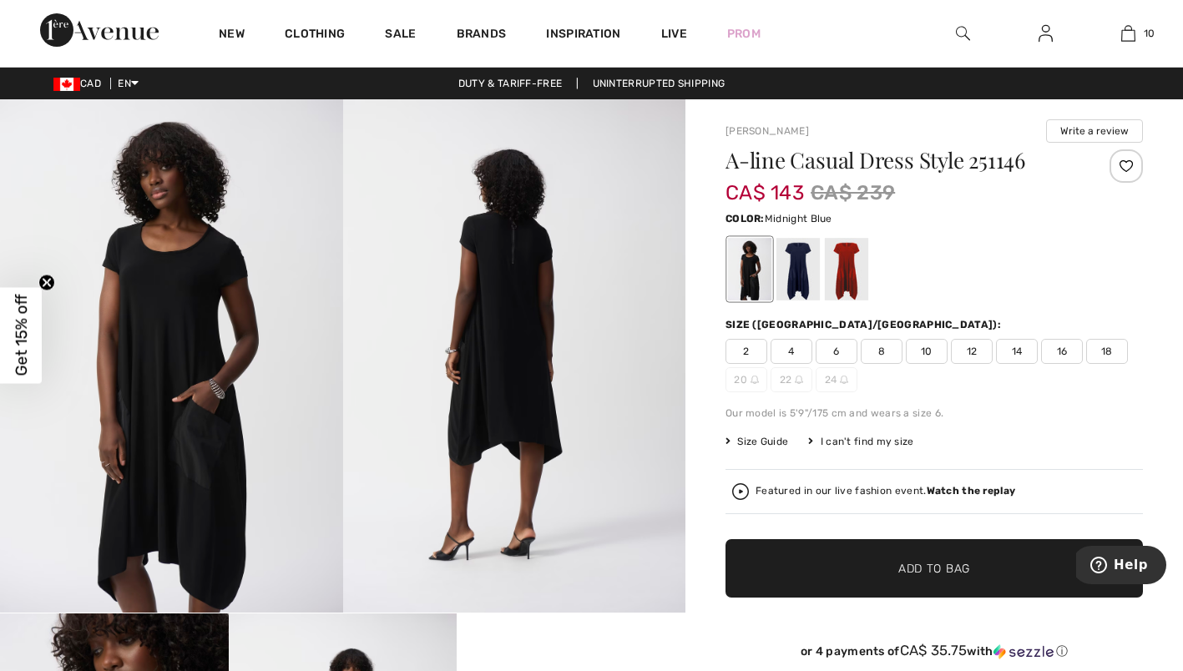
click at [798, 263] on div at bounding box center [797, 269] width 43 height 63
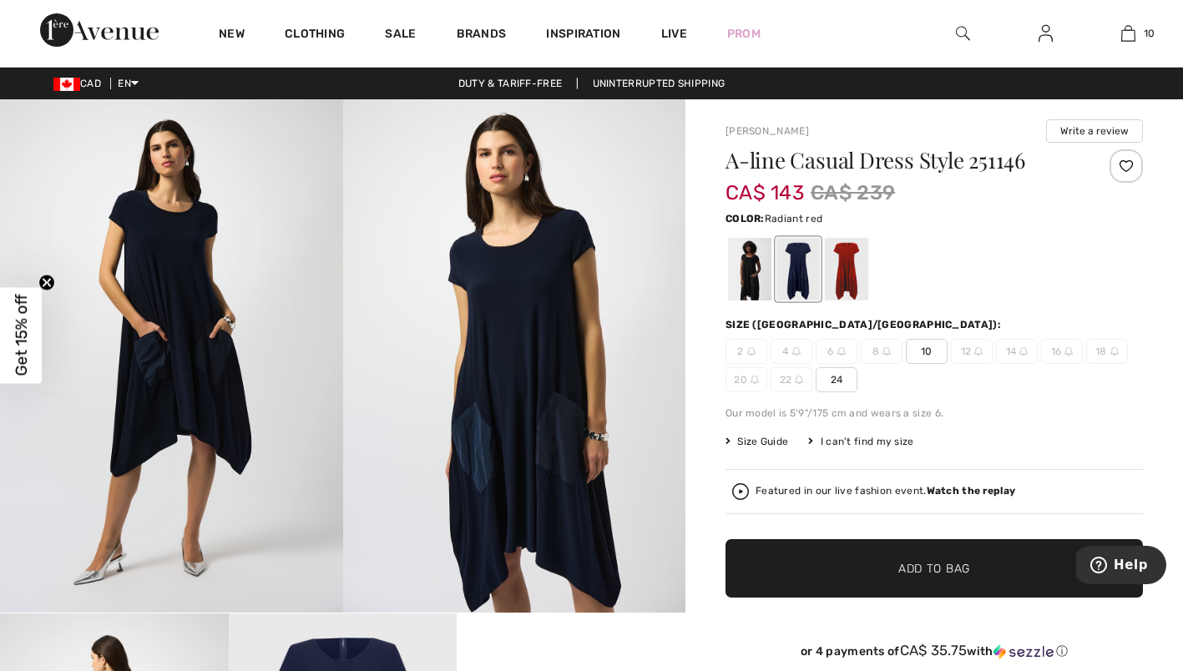
click at [854, 269] on div at bounding box center [846, 269] width 43 height 63
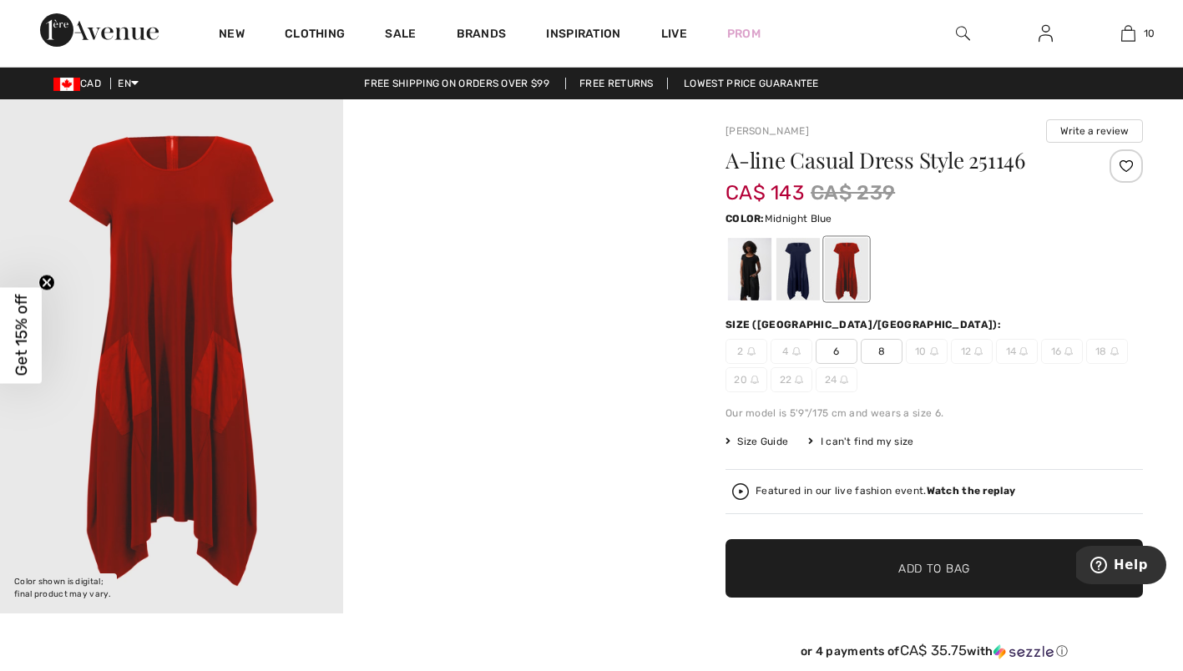
click at [790, 271] on div at bounding box center [797, 269] width 43 height 63
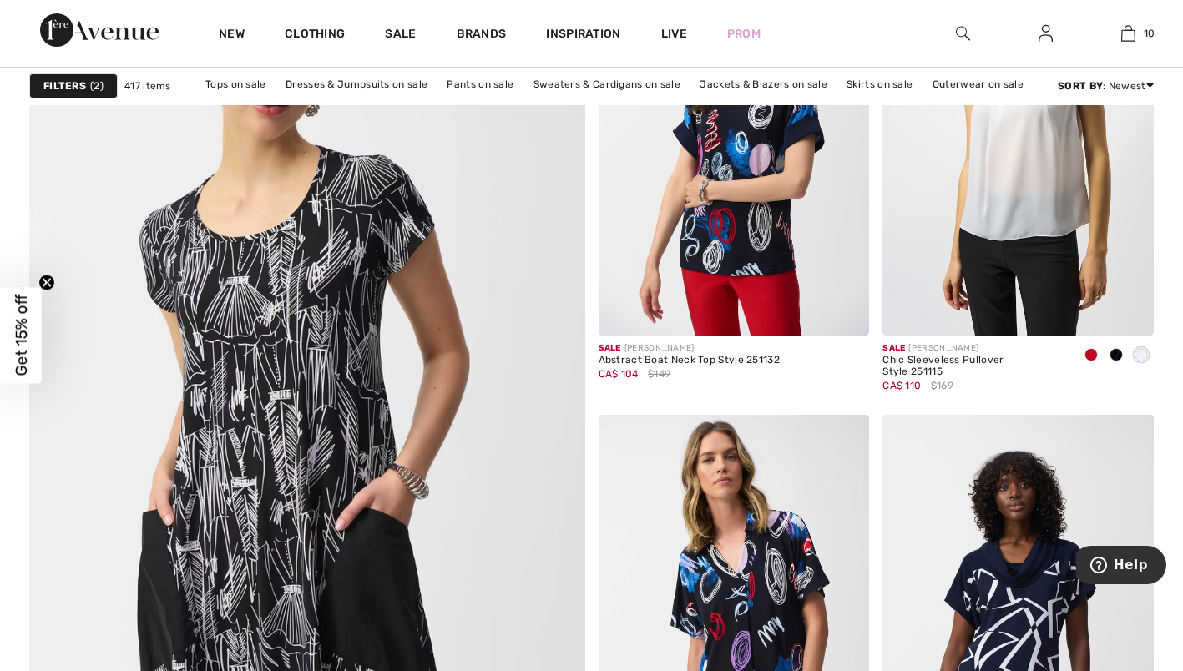
scroll to position [4139, 0]
click at [370, 430] on img at bounding box center [306, 429] width 667 height 1000
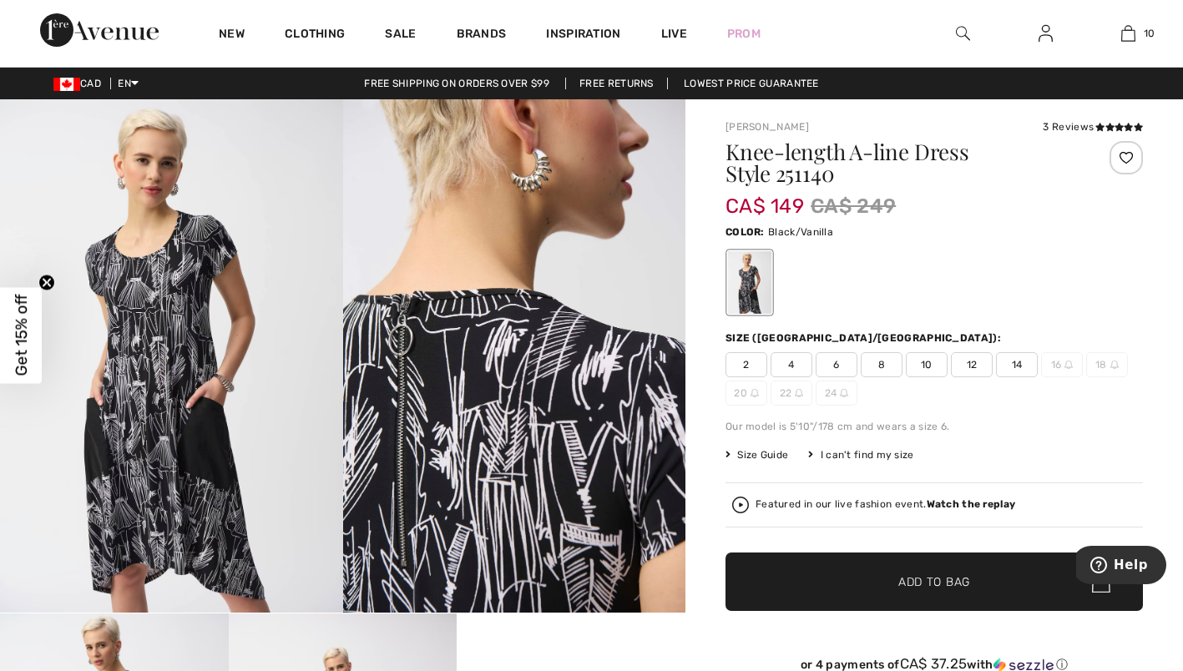
click at [973, 362] on span "12" at bounding box center [972, 364] width 42 height 25
click at [928, 584] on span "Add to Bag" at bounding box center [934, 583] width 72 height 18
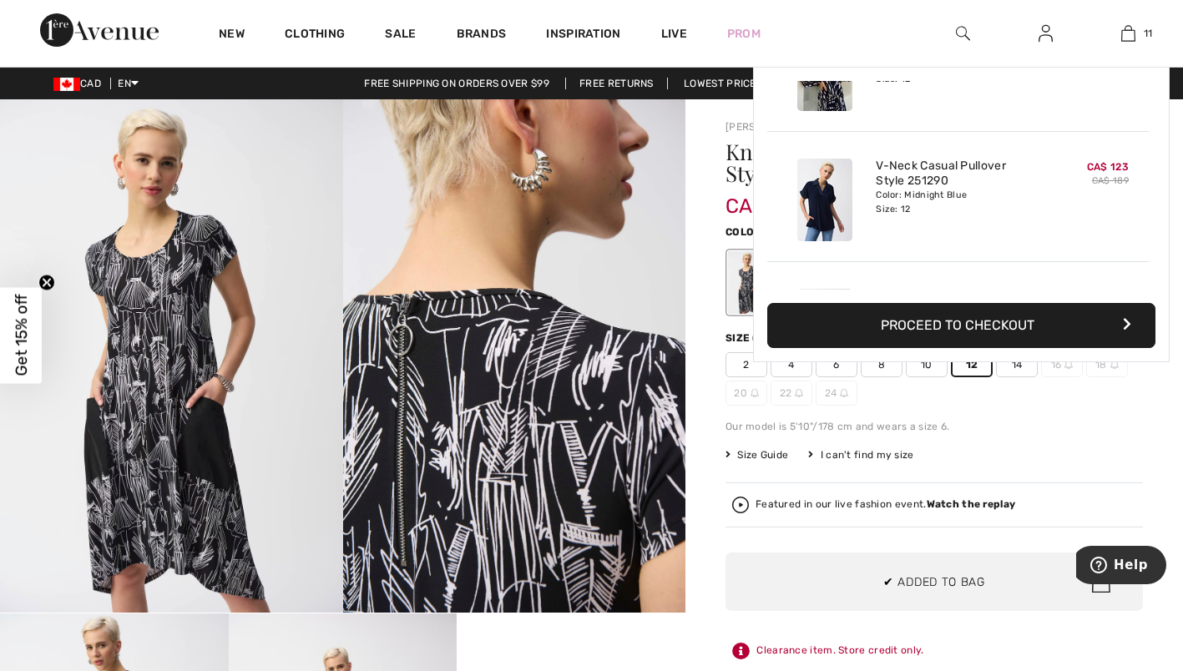
scroll to position [1224, 0]
